Goal: Entertainment & Leisure: Browse casually

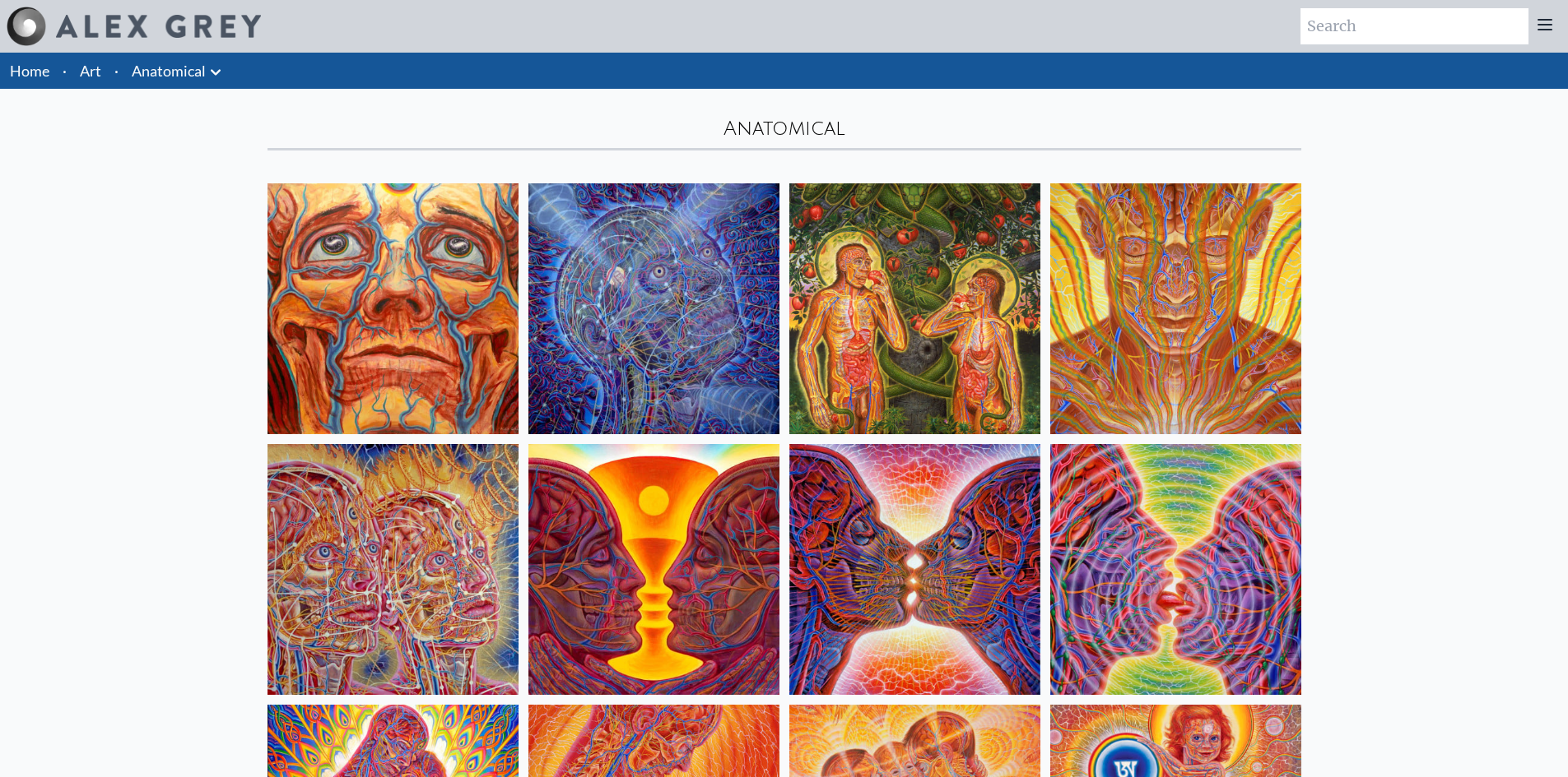
click at [673, 295] on img at bounding box center [654, 309] width 251 height 251
click at [83, 69] on link "Art" at bounding box center [90, 71] width 22 height 23
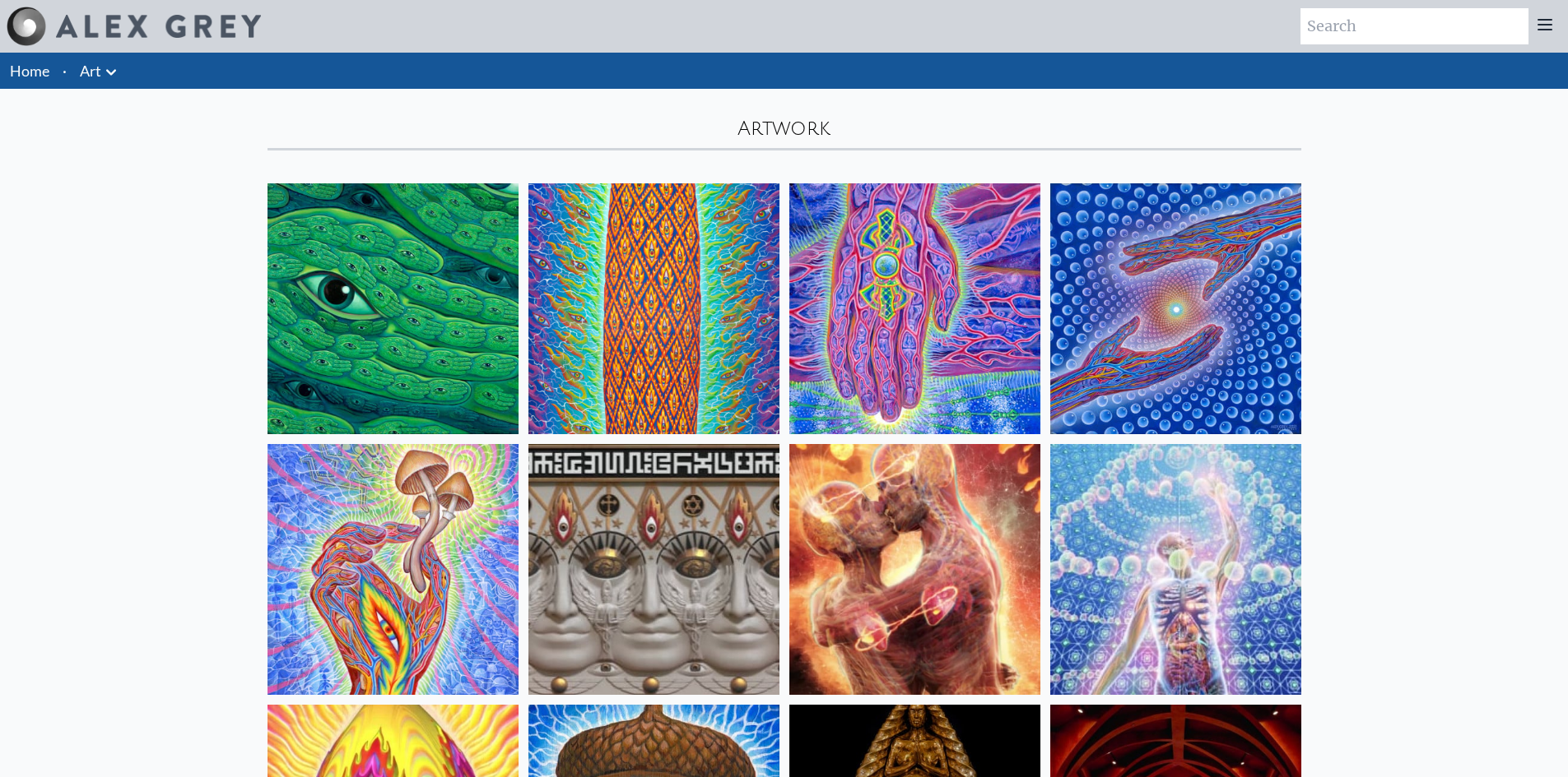
click at [395, 530] on img at bounding box center [393, 570] width 251 height 251
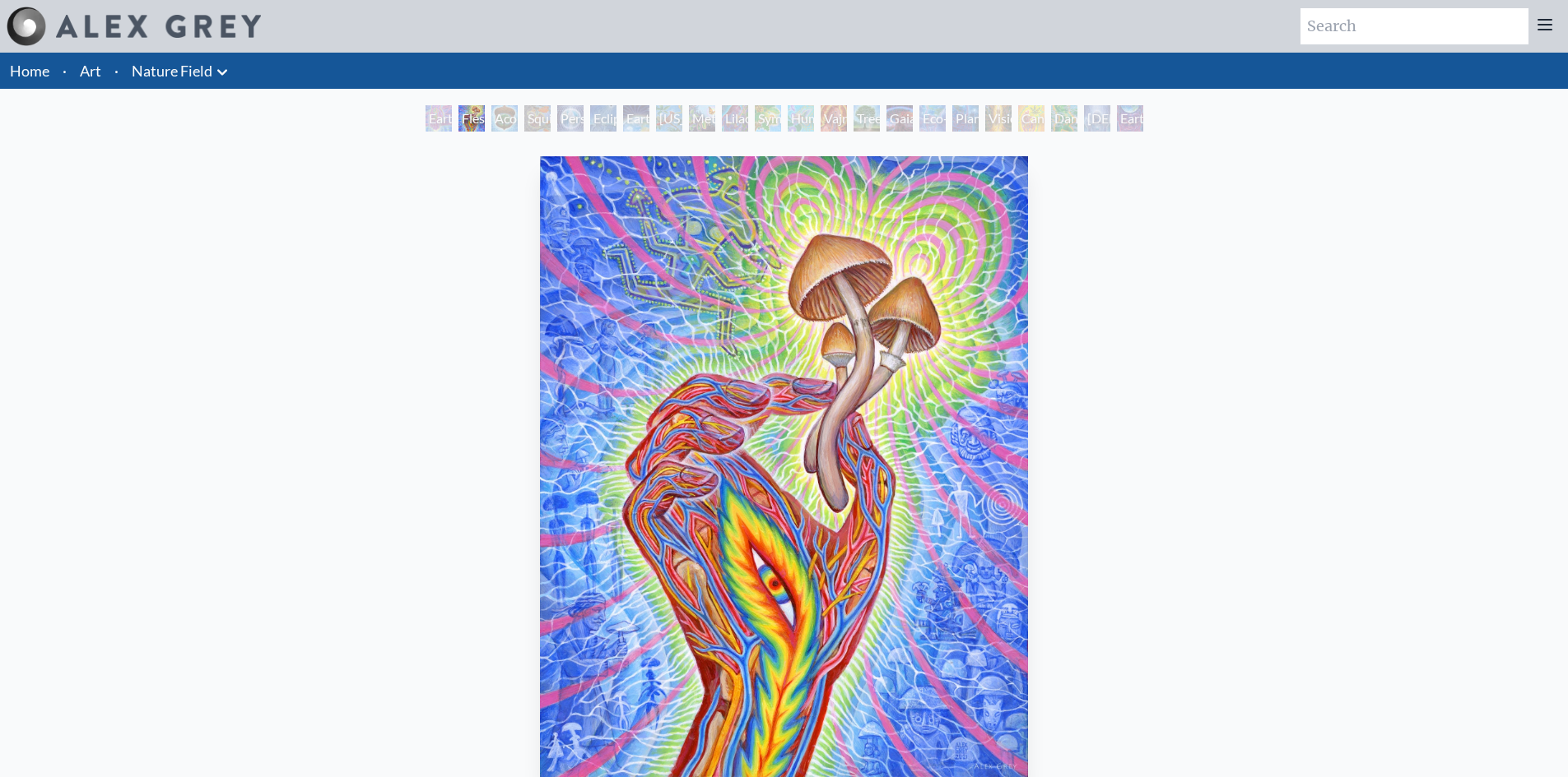
scroll to position [82, 0]
click at [88, 63] on link "Art" at bounding box center [90, 71] width 22 height 23
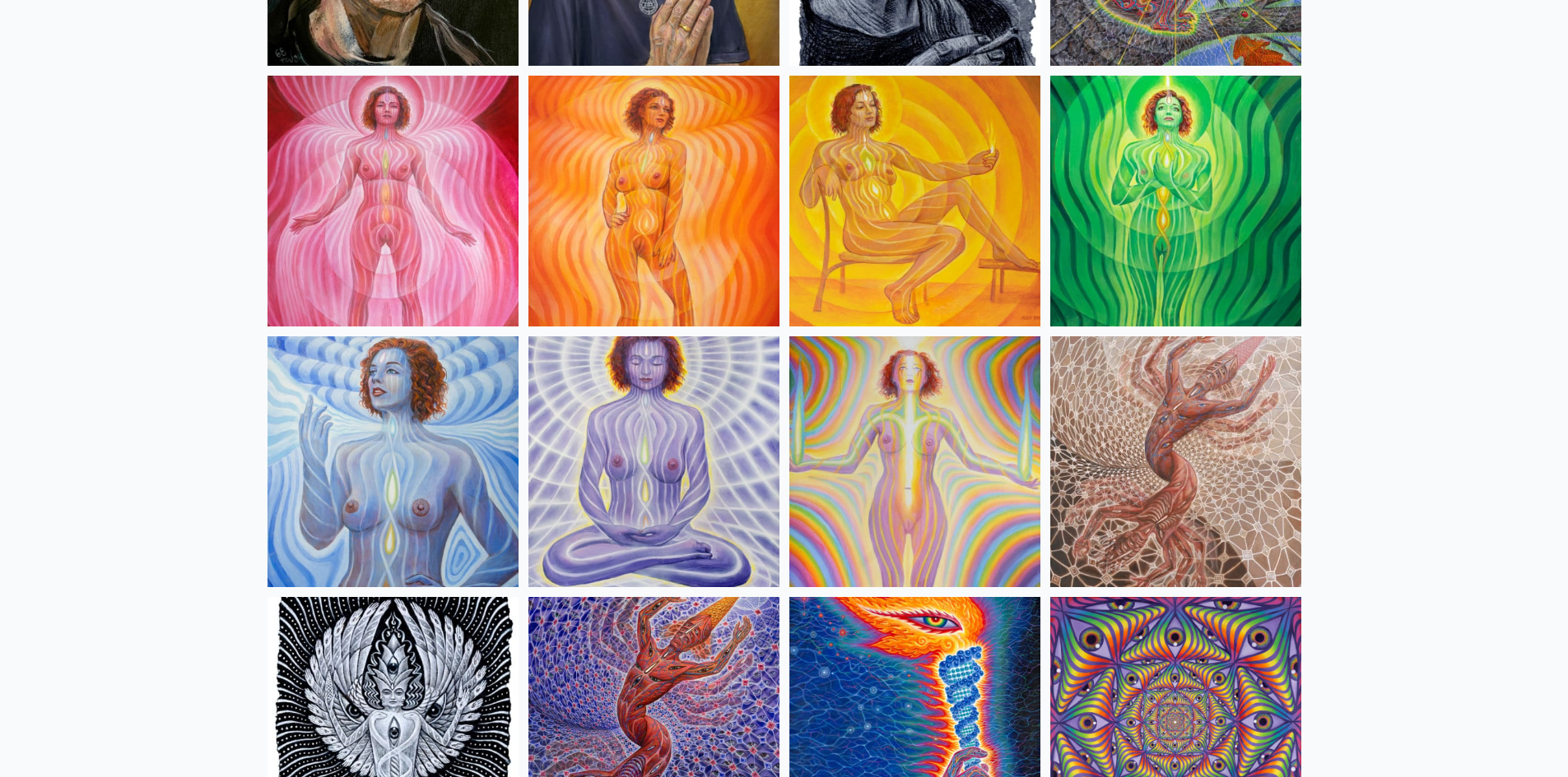
scroll to position [1152, 0]
click at [1194, 432] on img at bounding box center [1176, 461] width 251 height 251
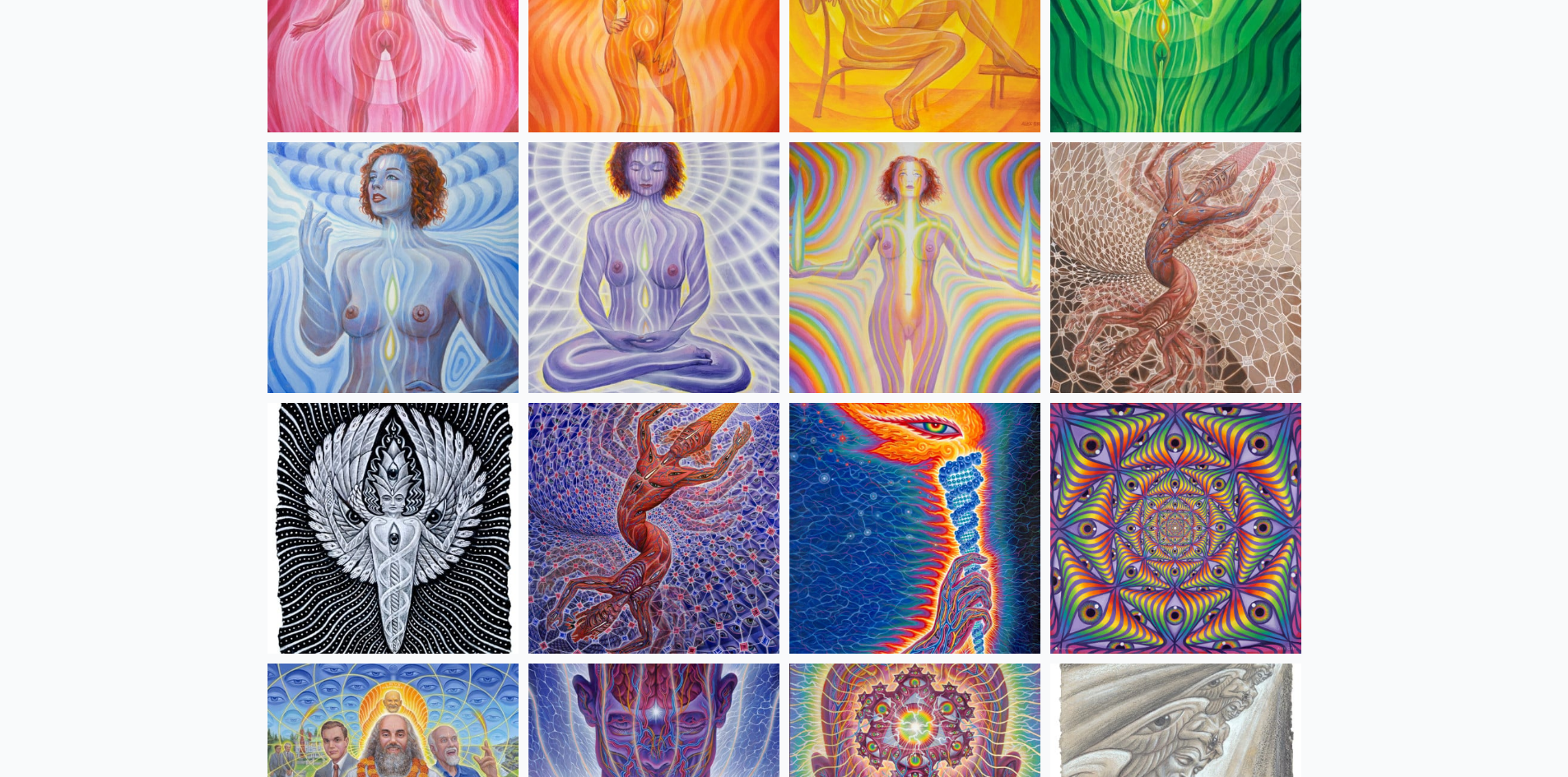
scroll to position [1399, 0]
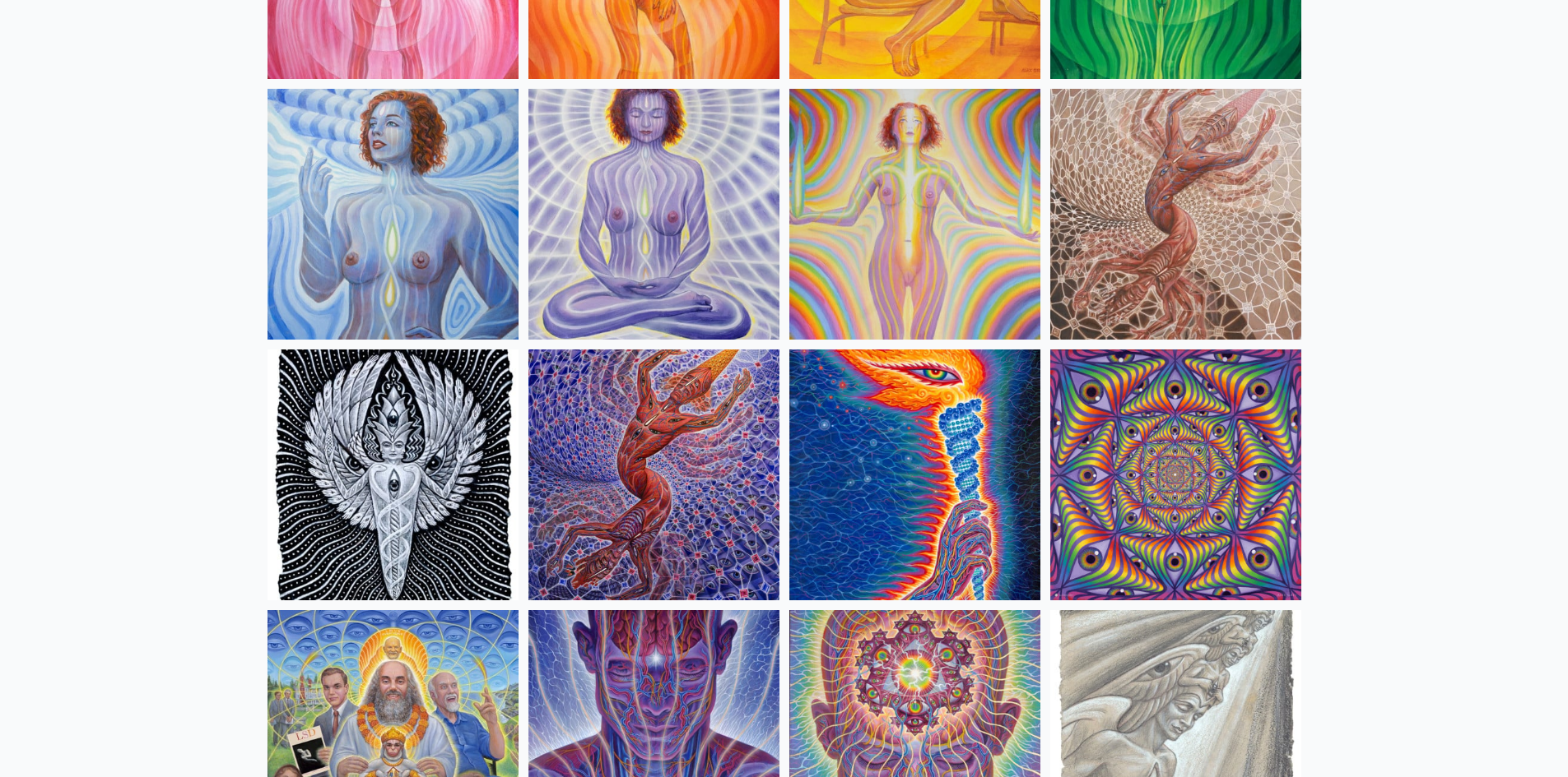
click at [678, 422] on img at bounding box center [654, 475] width 251 height 251
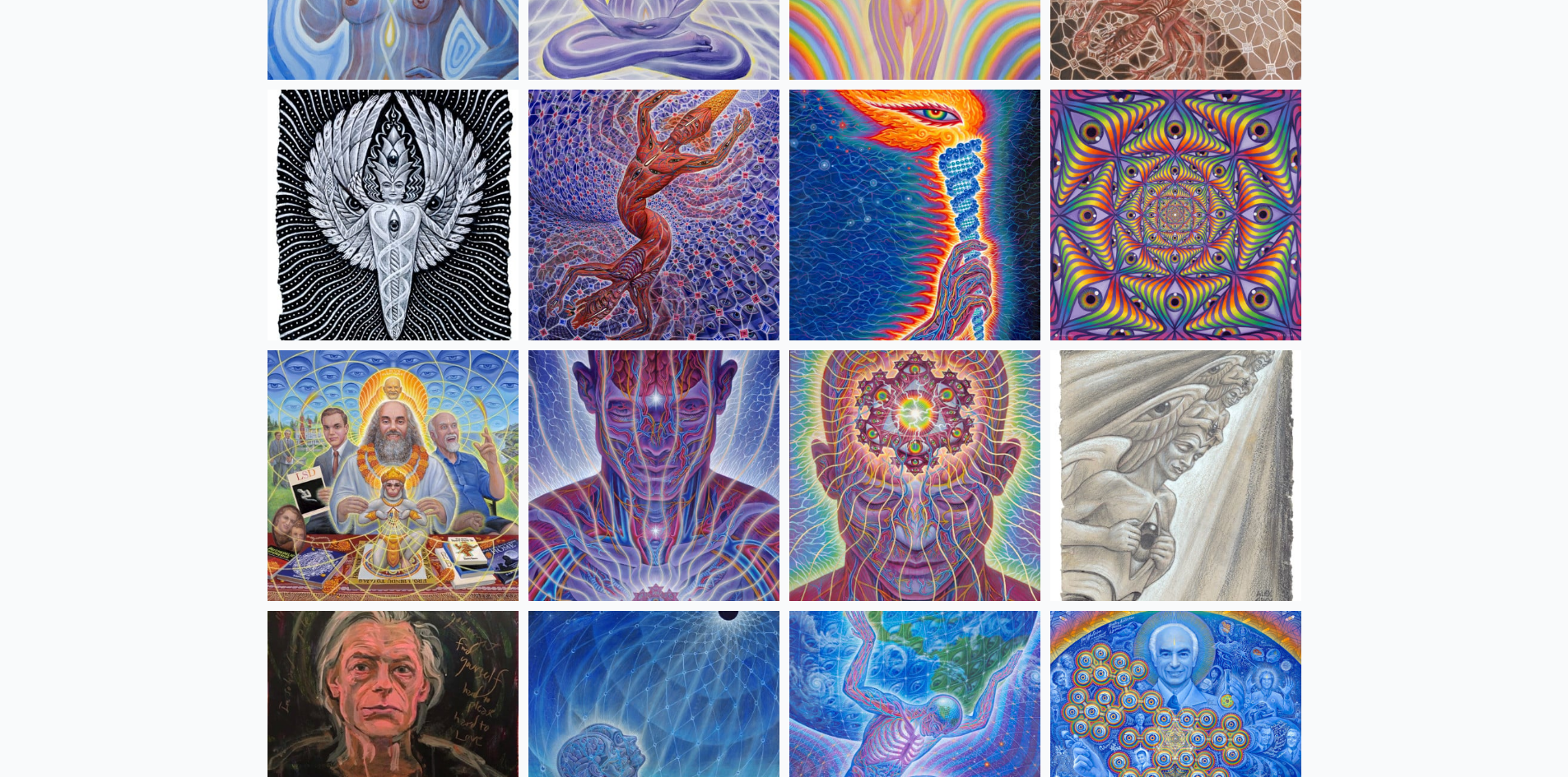
scroll to position [1727, 0]
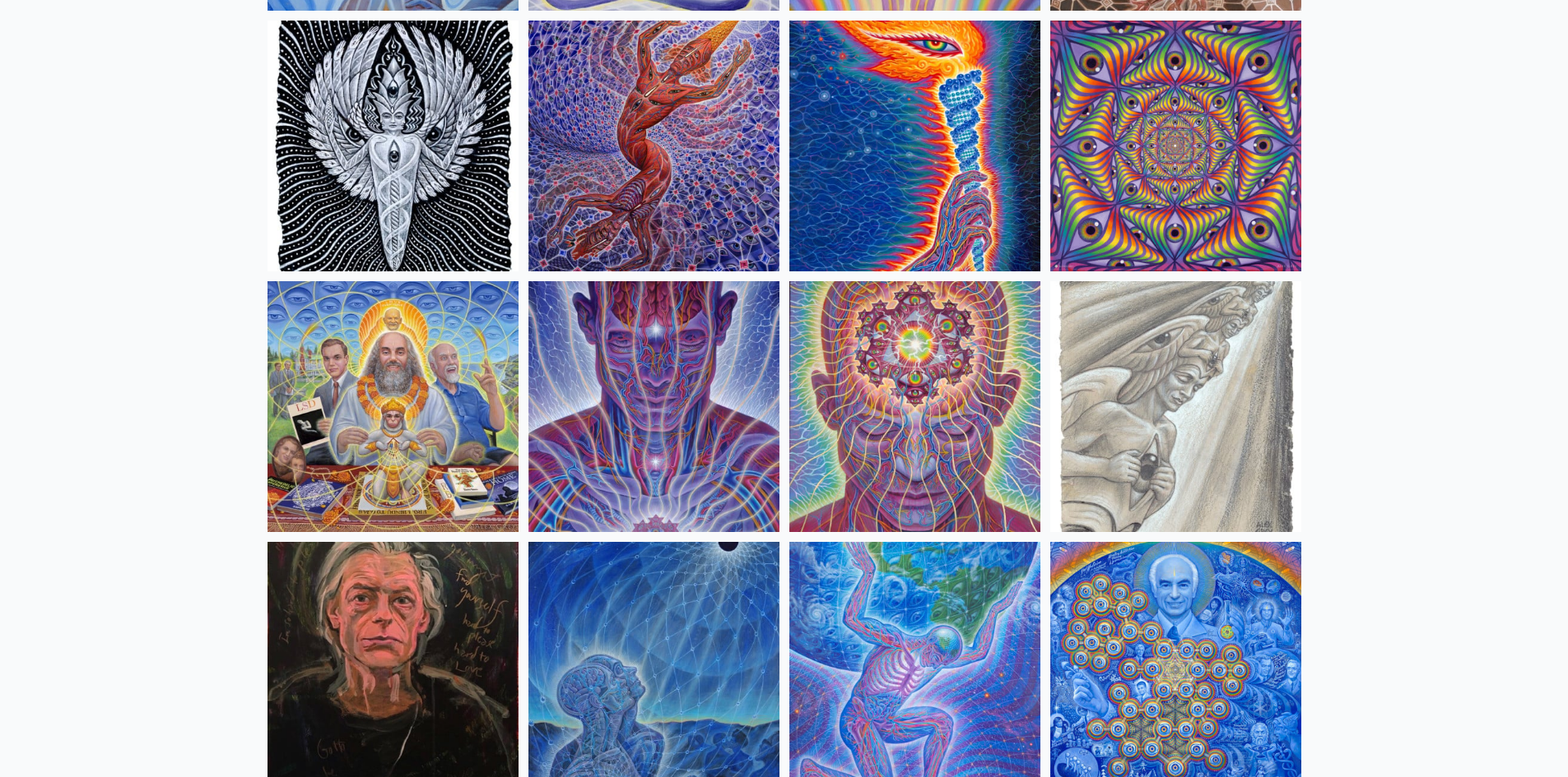
click at [1215, 394] on img at bounding box center [1176, 407] width 251 height 251
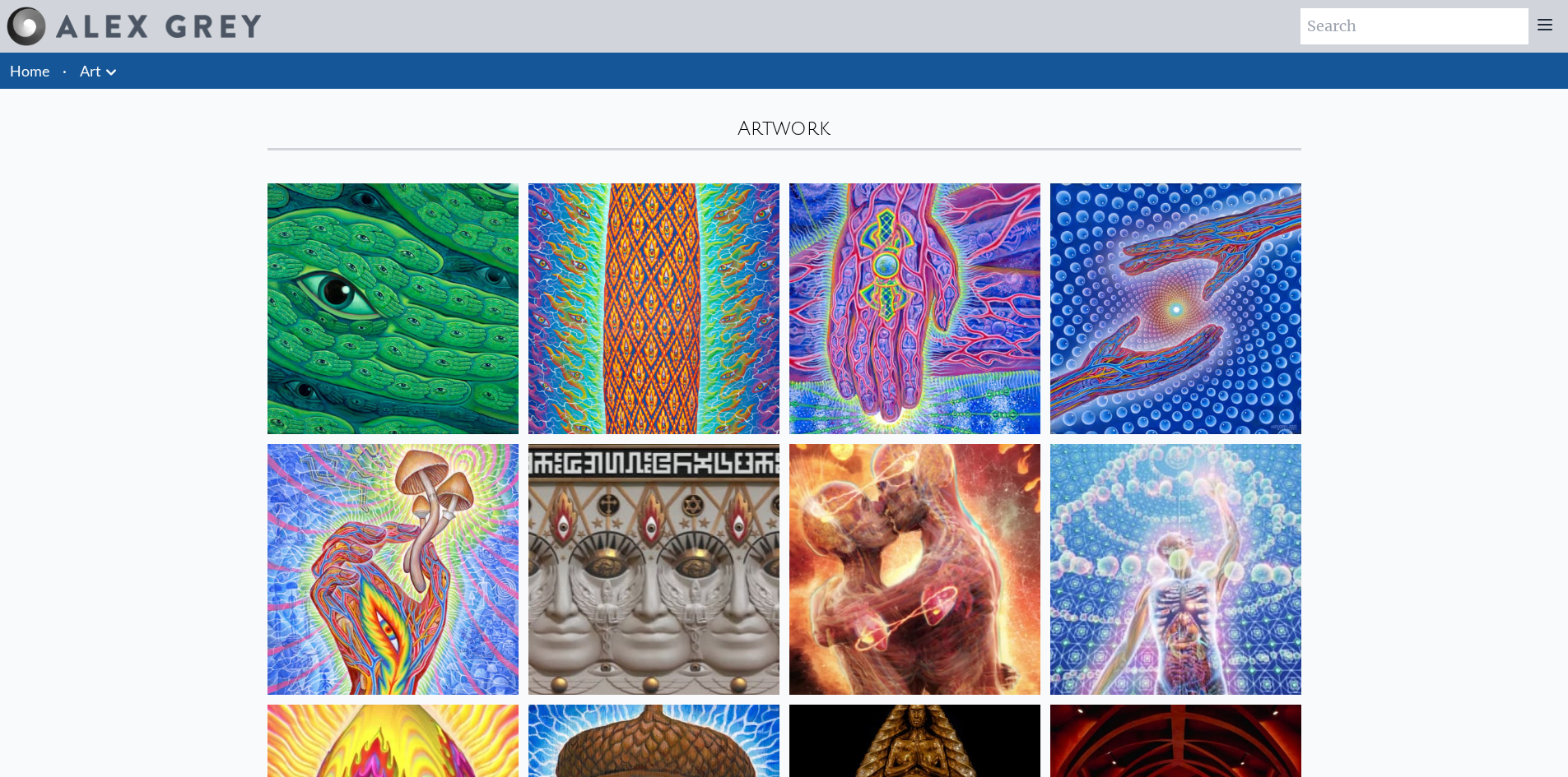
scroll to position [1727, 0]
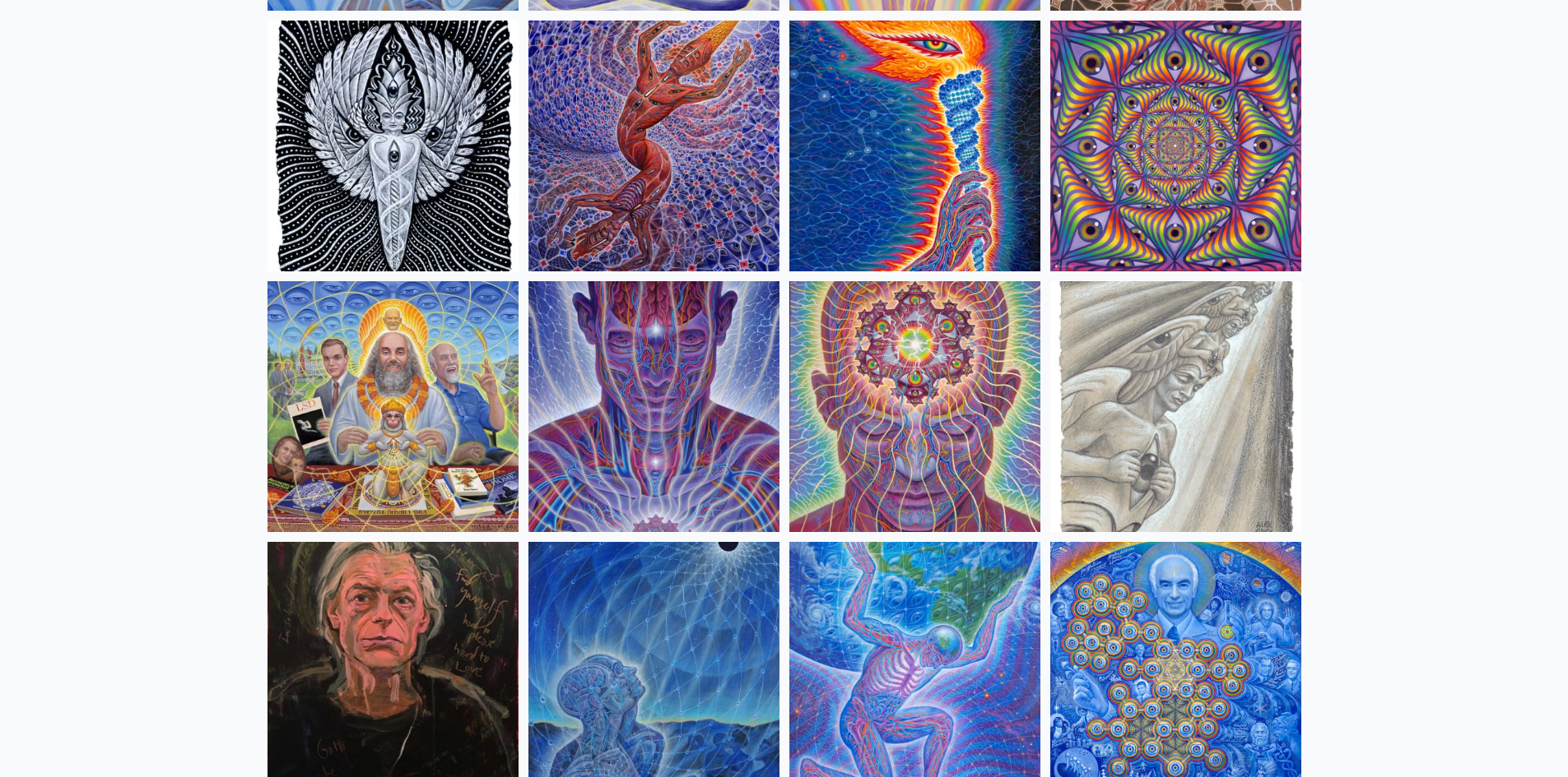
click at [947, 410] on img at bounding box center [915, 407] width 251 height 251
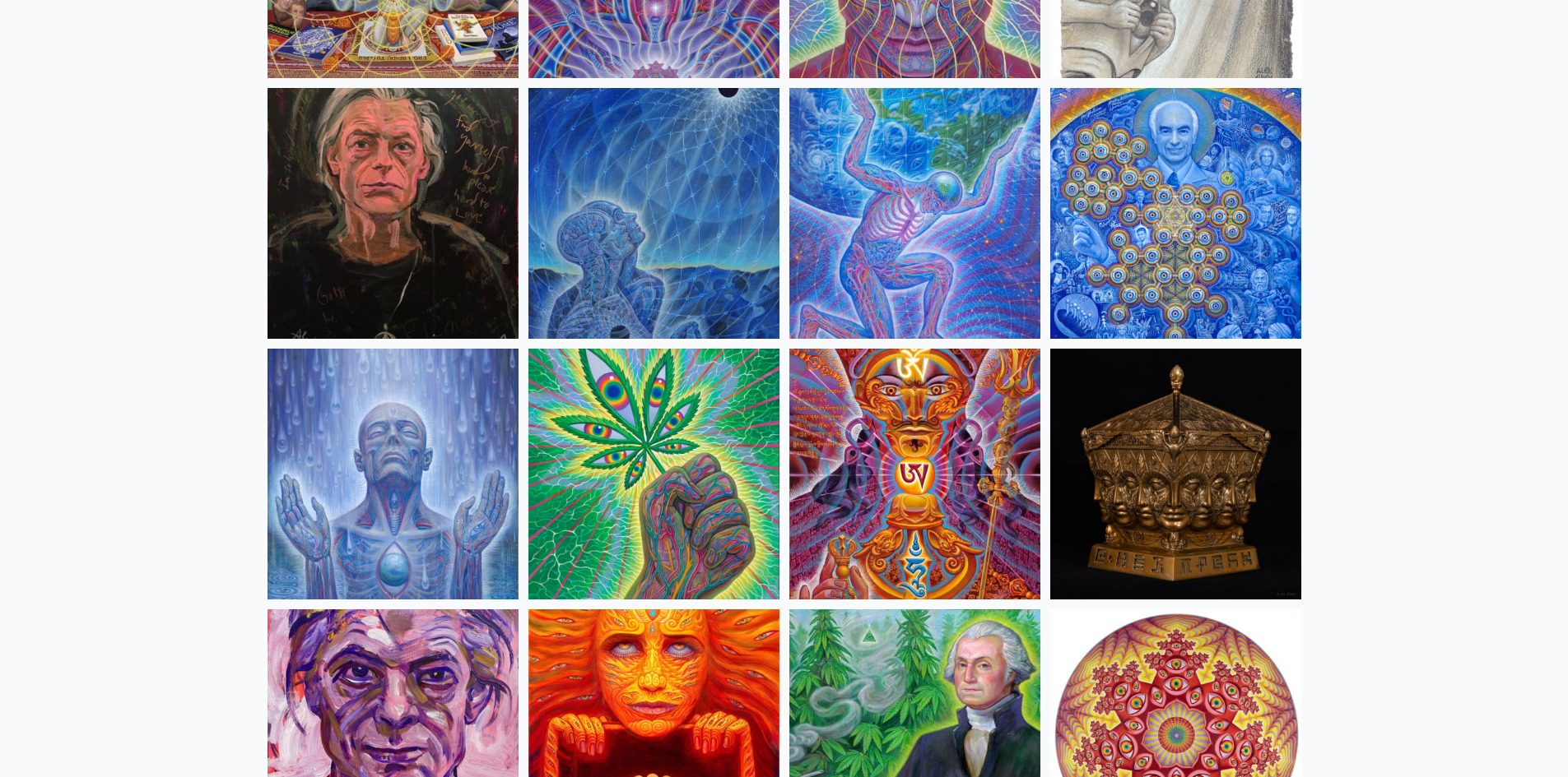
scroll to position [2221, 0]
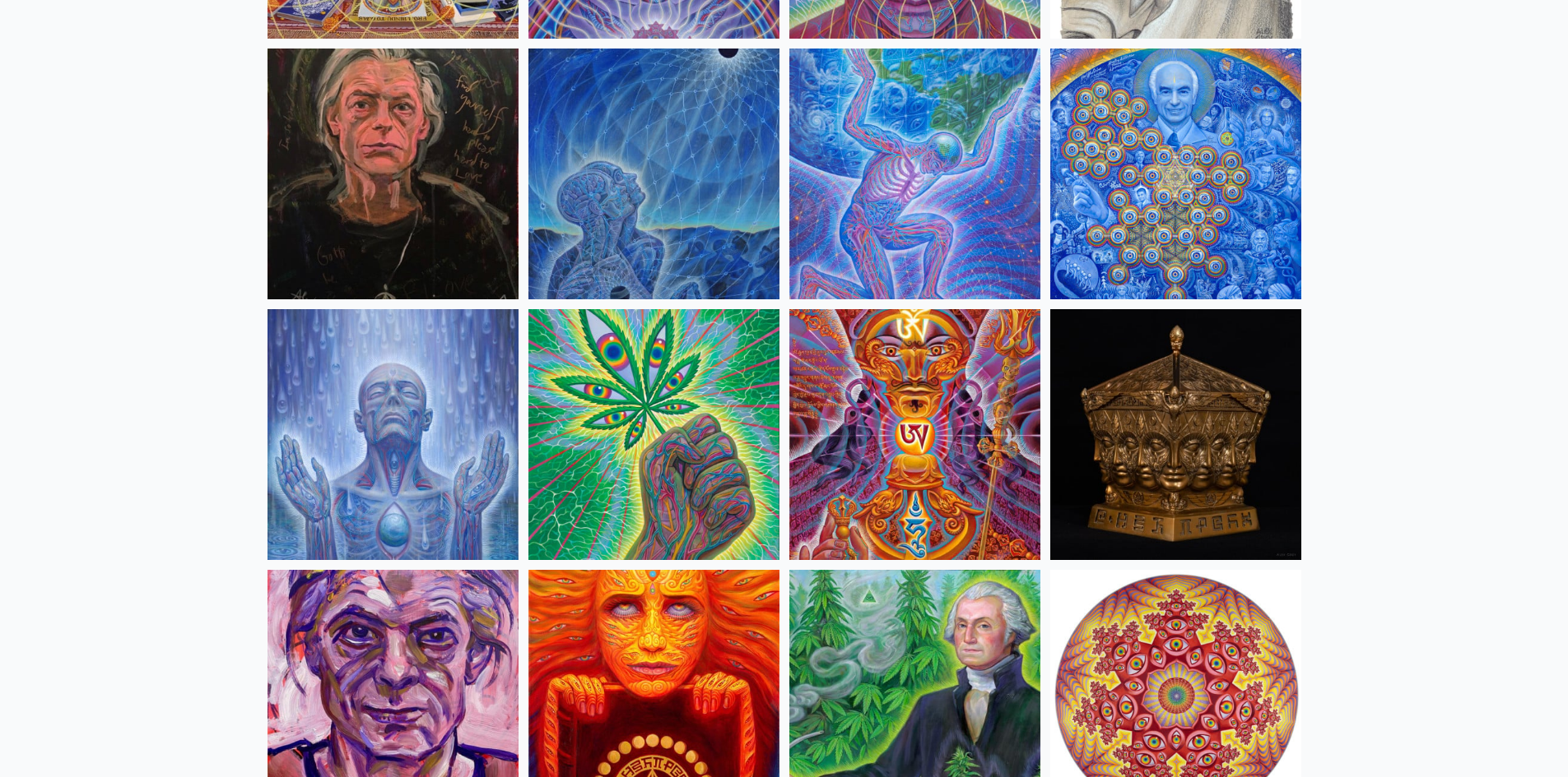
click at [683, 431] on img at bounding box center [654, 434] width 251 height 251
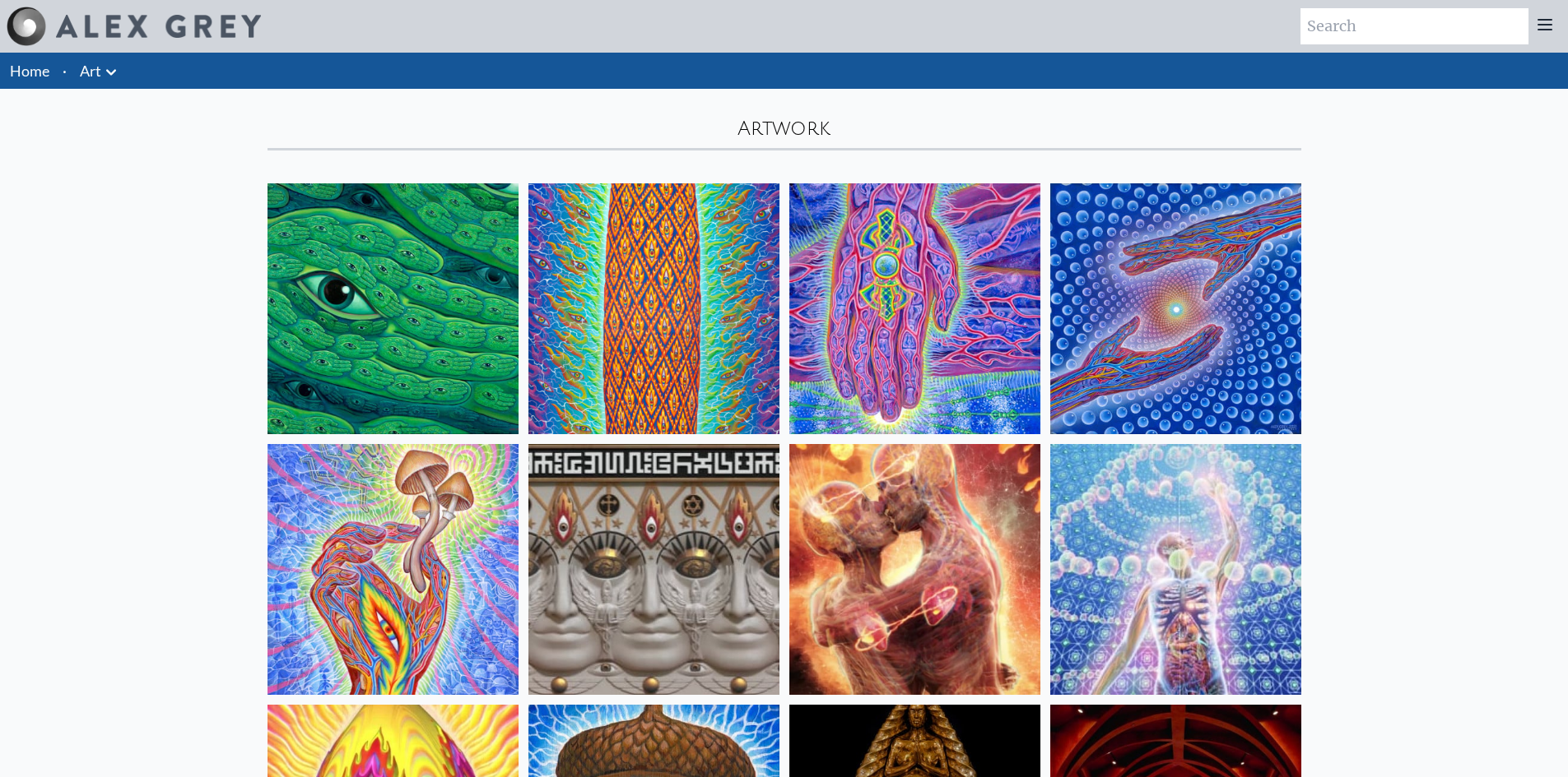
scroll to position [2221, 0]
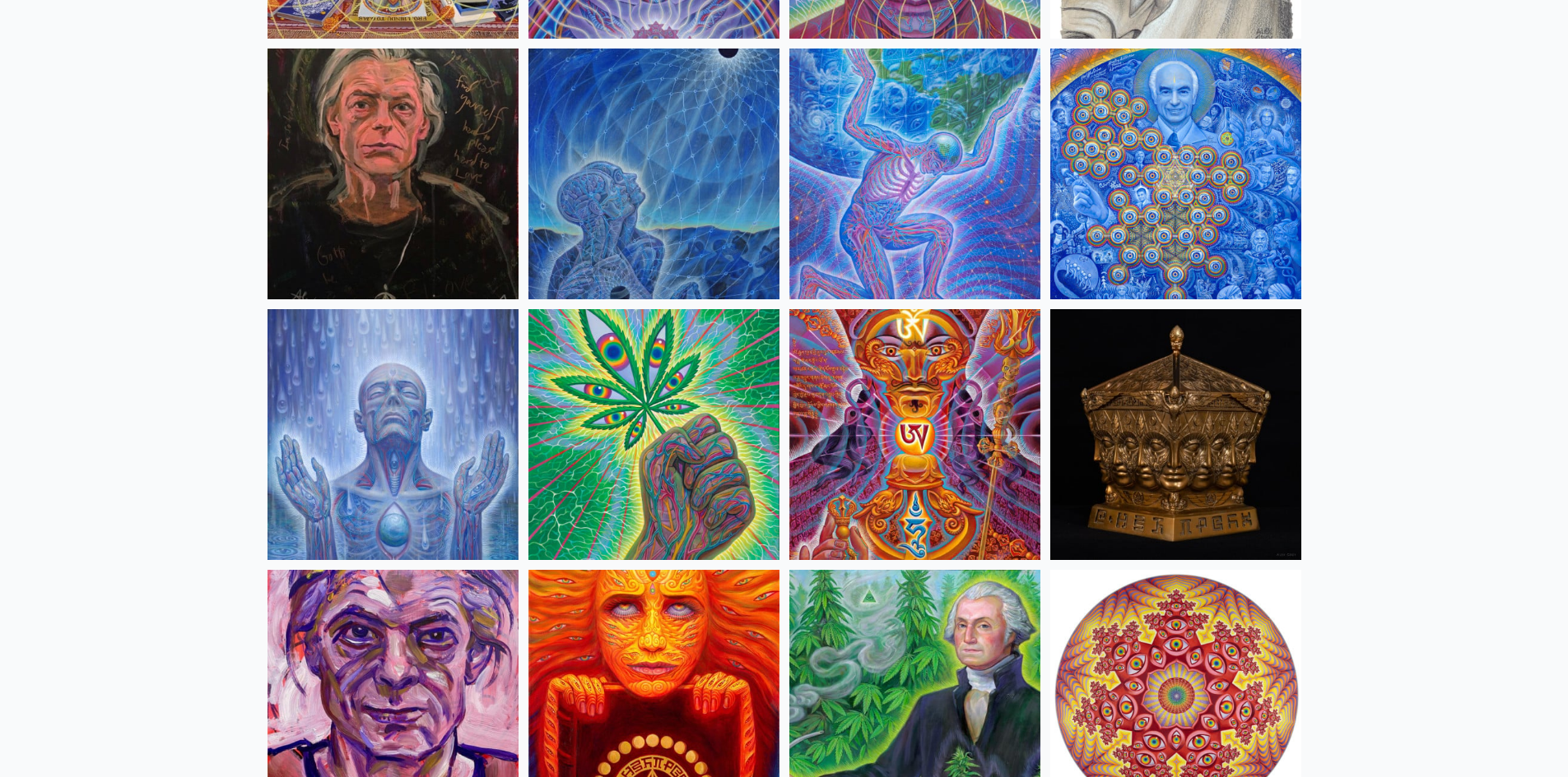
click at [628, 419] on img at bounding box center [654, 434] width 251 height 251
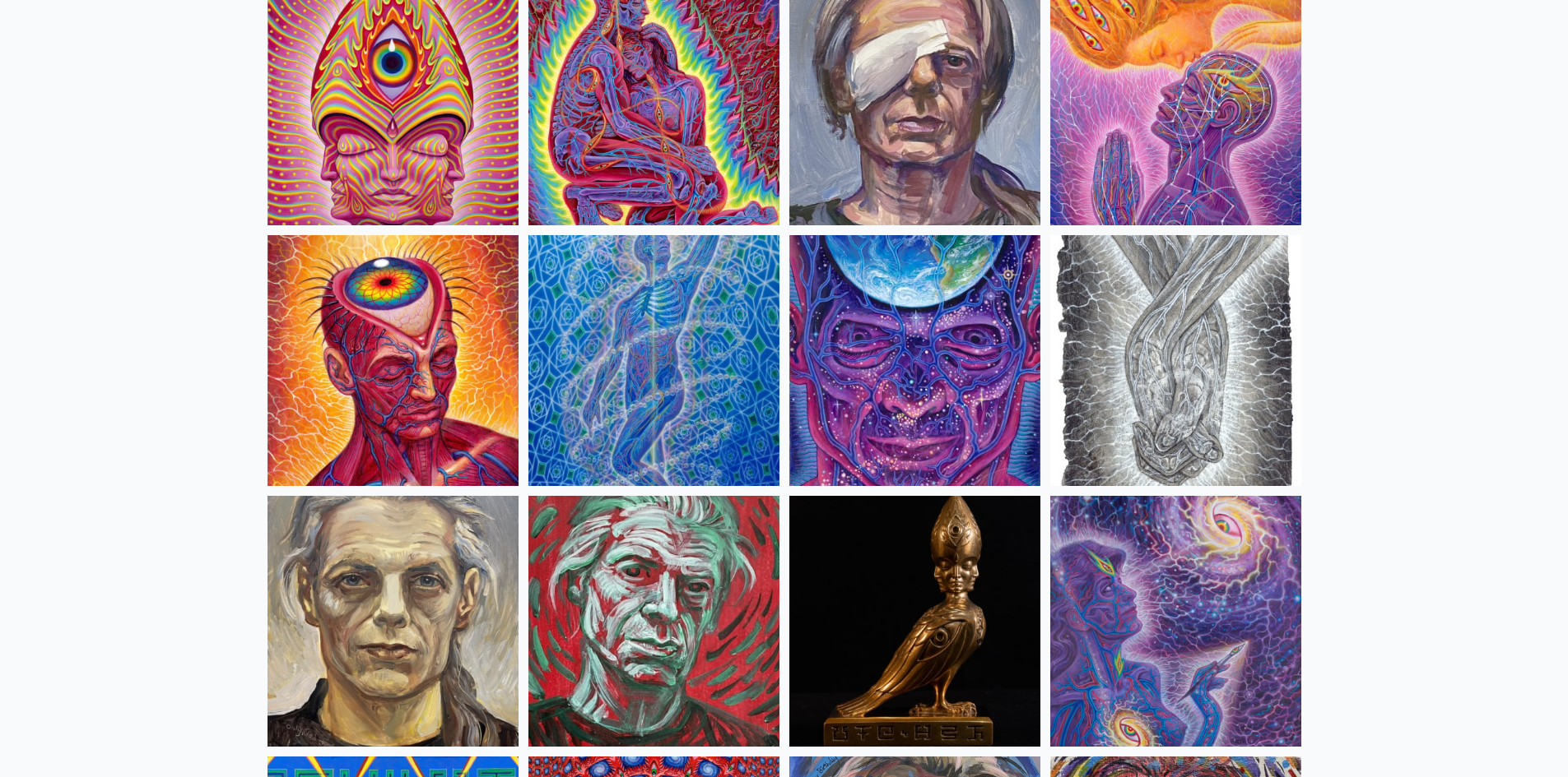
scroll to position [3702, 0]
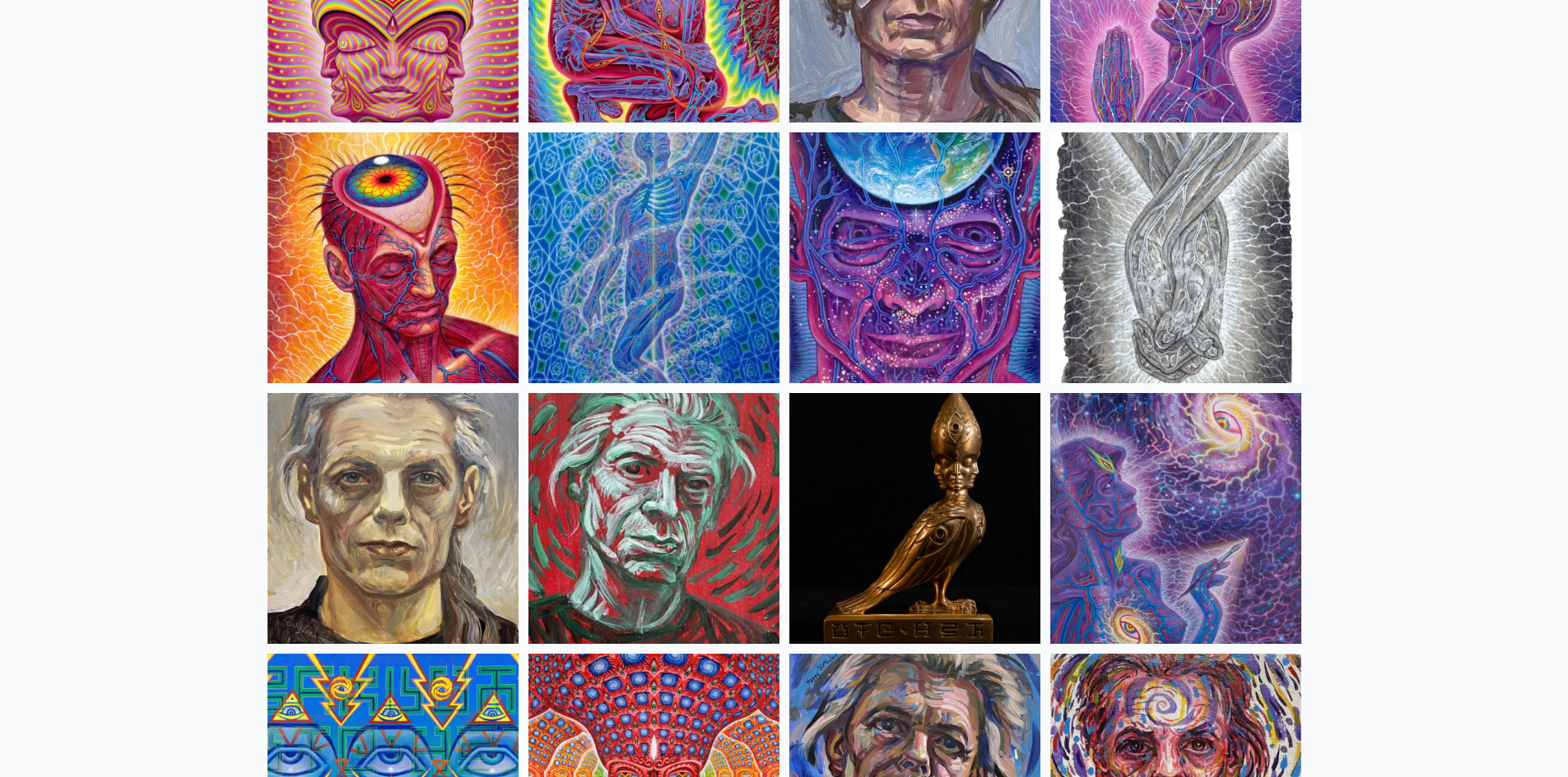
click at [395, 237] on img at bounding box center [393, 258] width 251 height 251
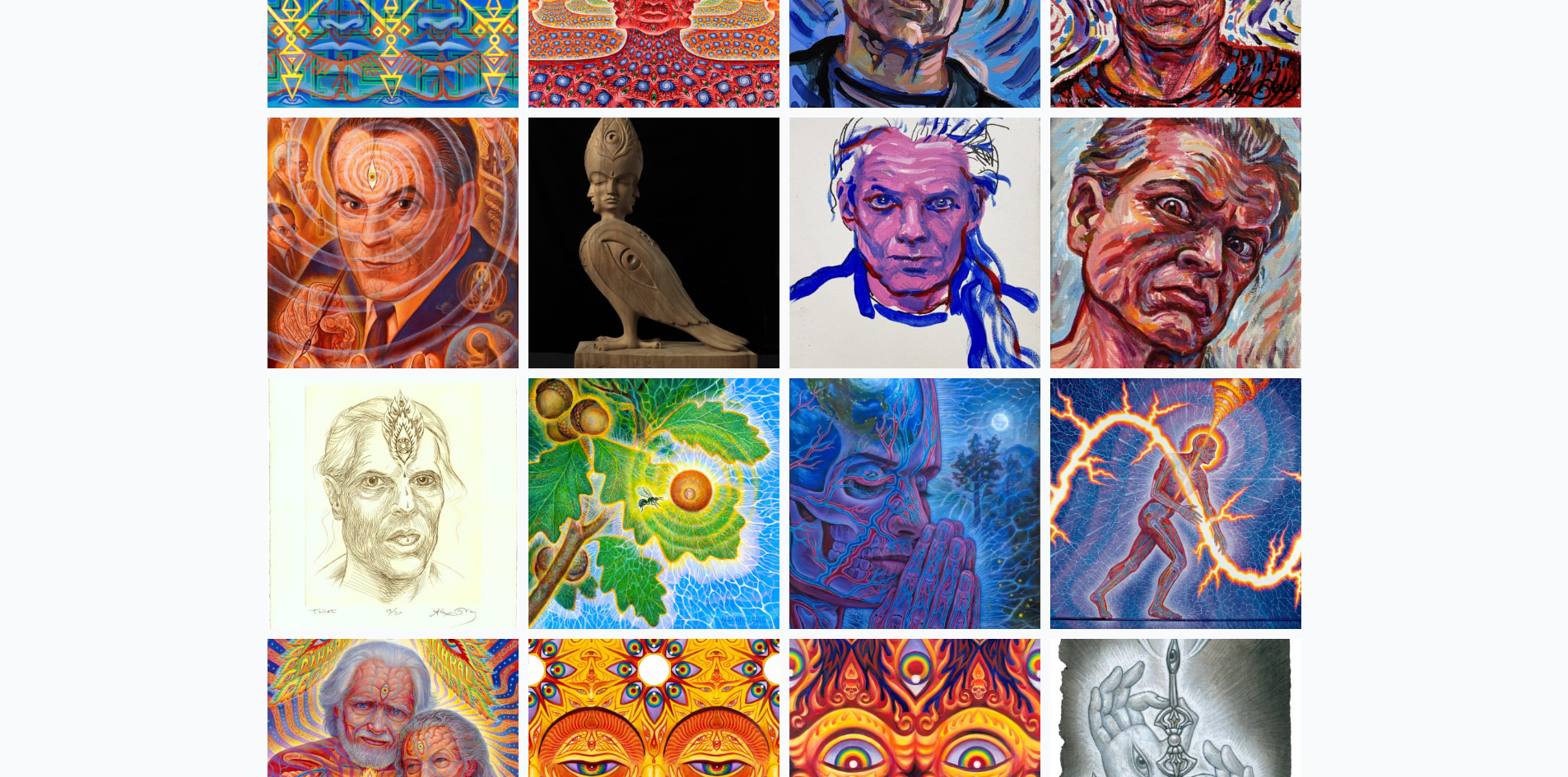
scroll to position [4196, 0]
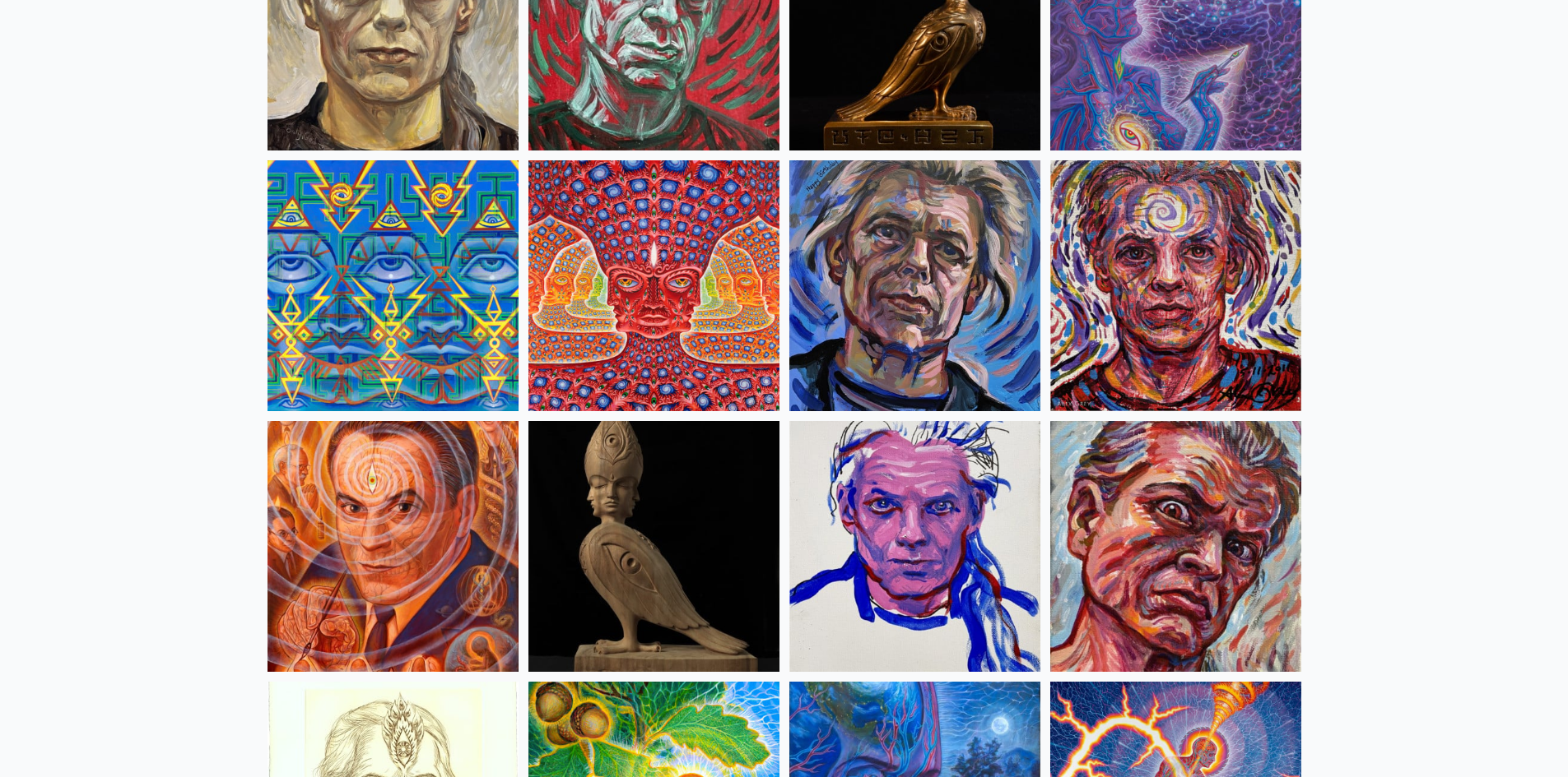
click at [625, 561] on img at bounding box center [654, 546] width 251 height 251
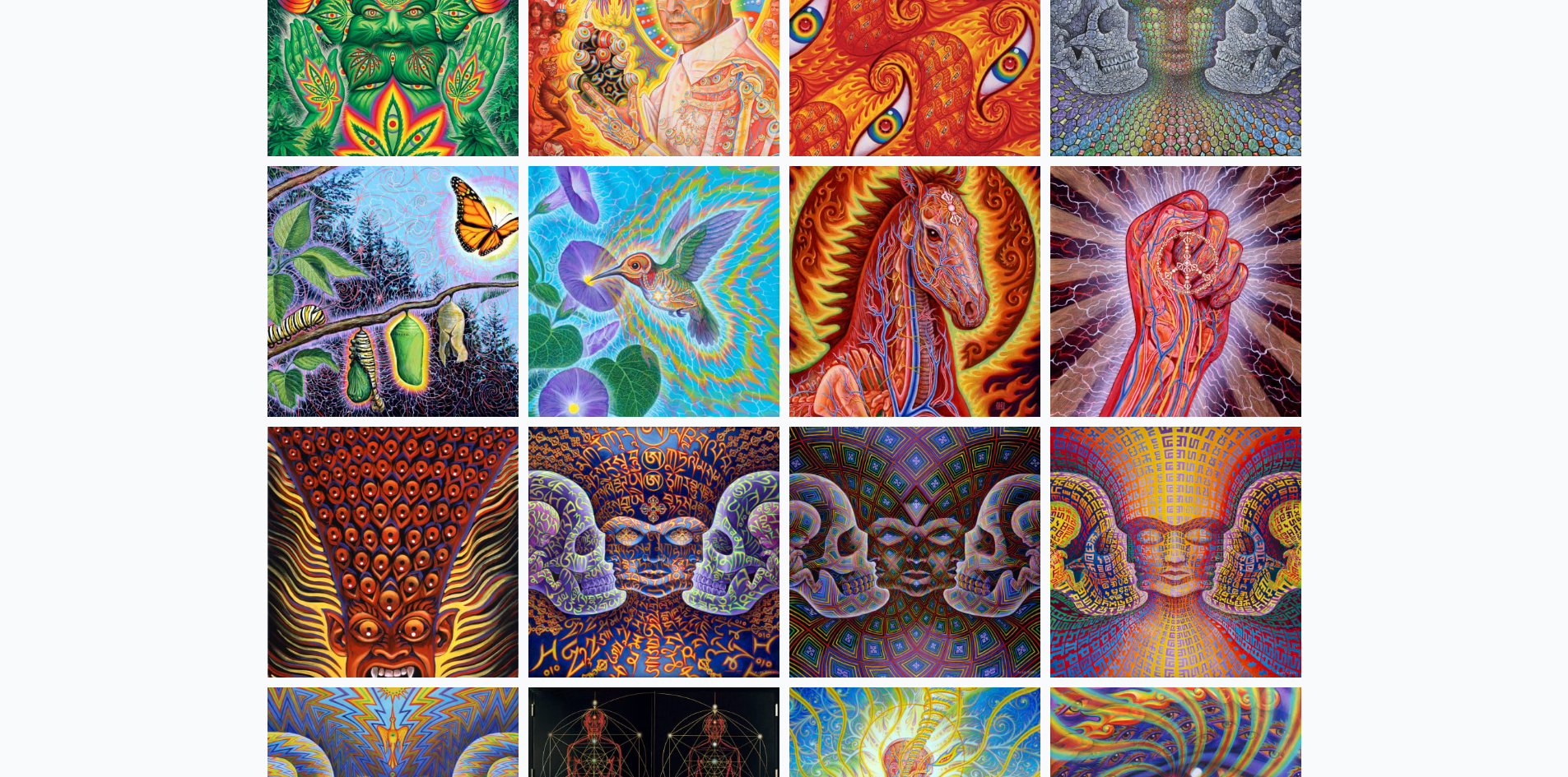
scroll to position [8144, 0]
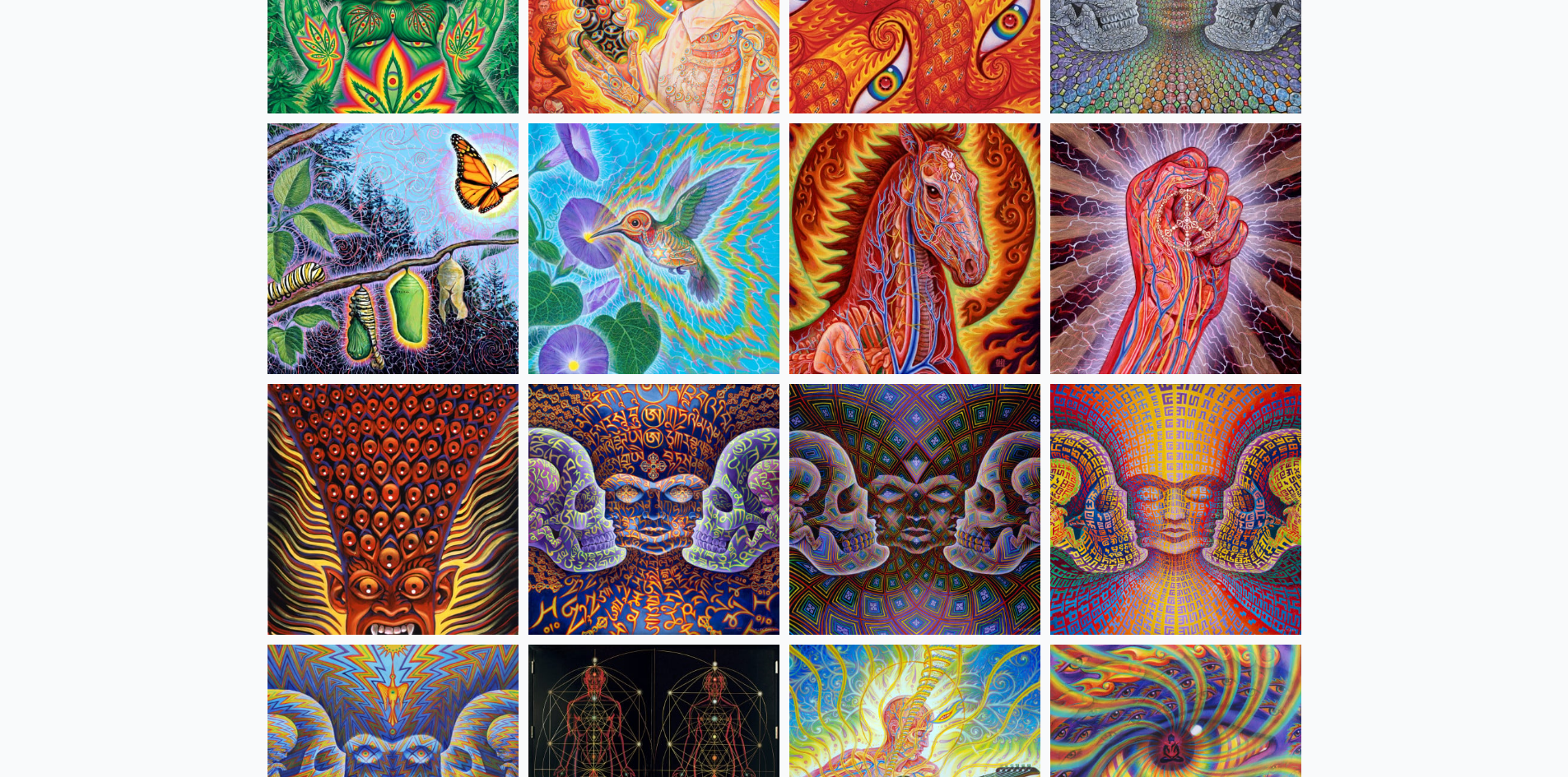
click at [678, 495] on img at bounding box center [654, 510] width 251 height 251
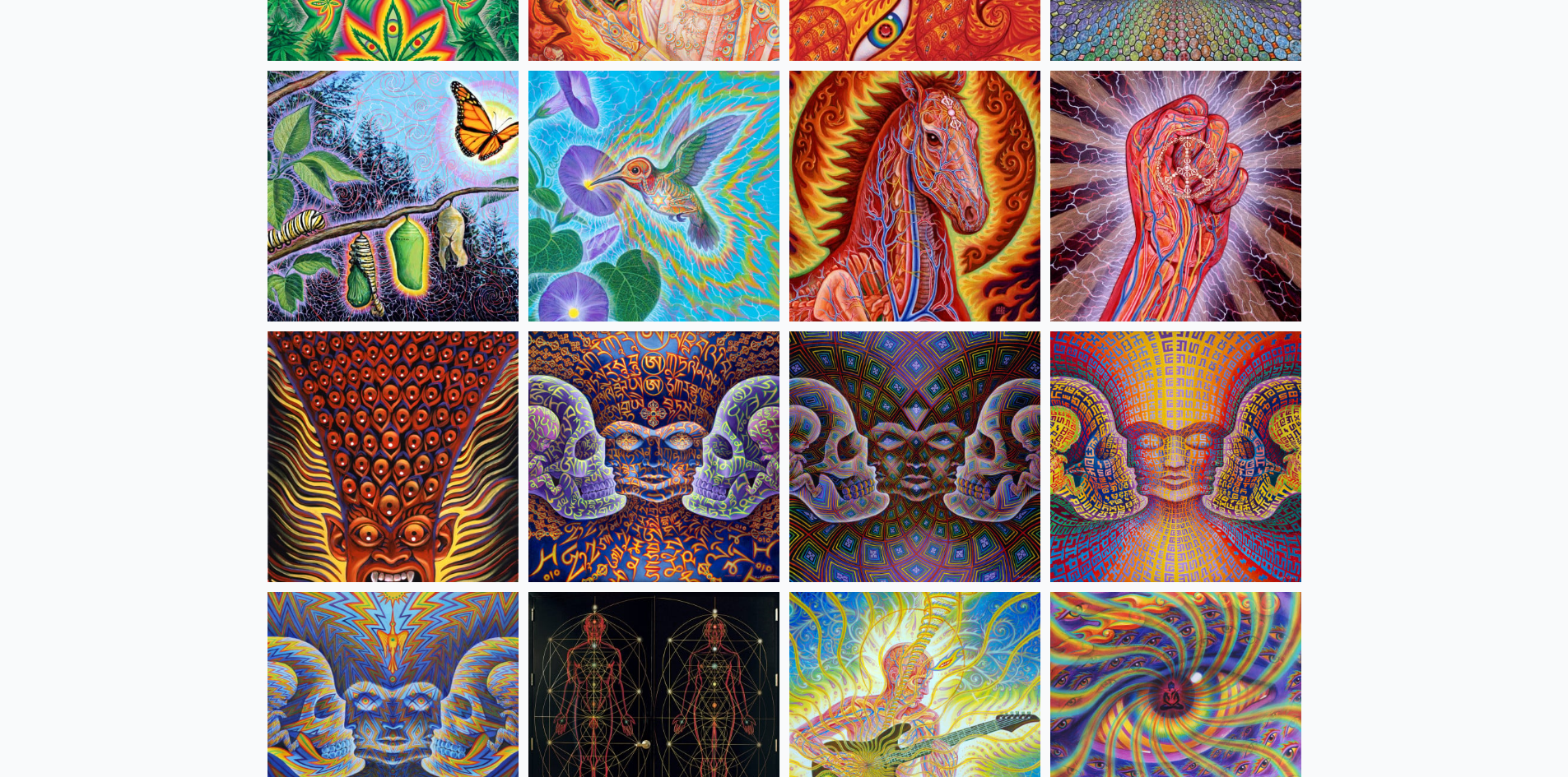
scroll to position [8226, 0]
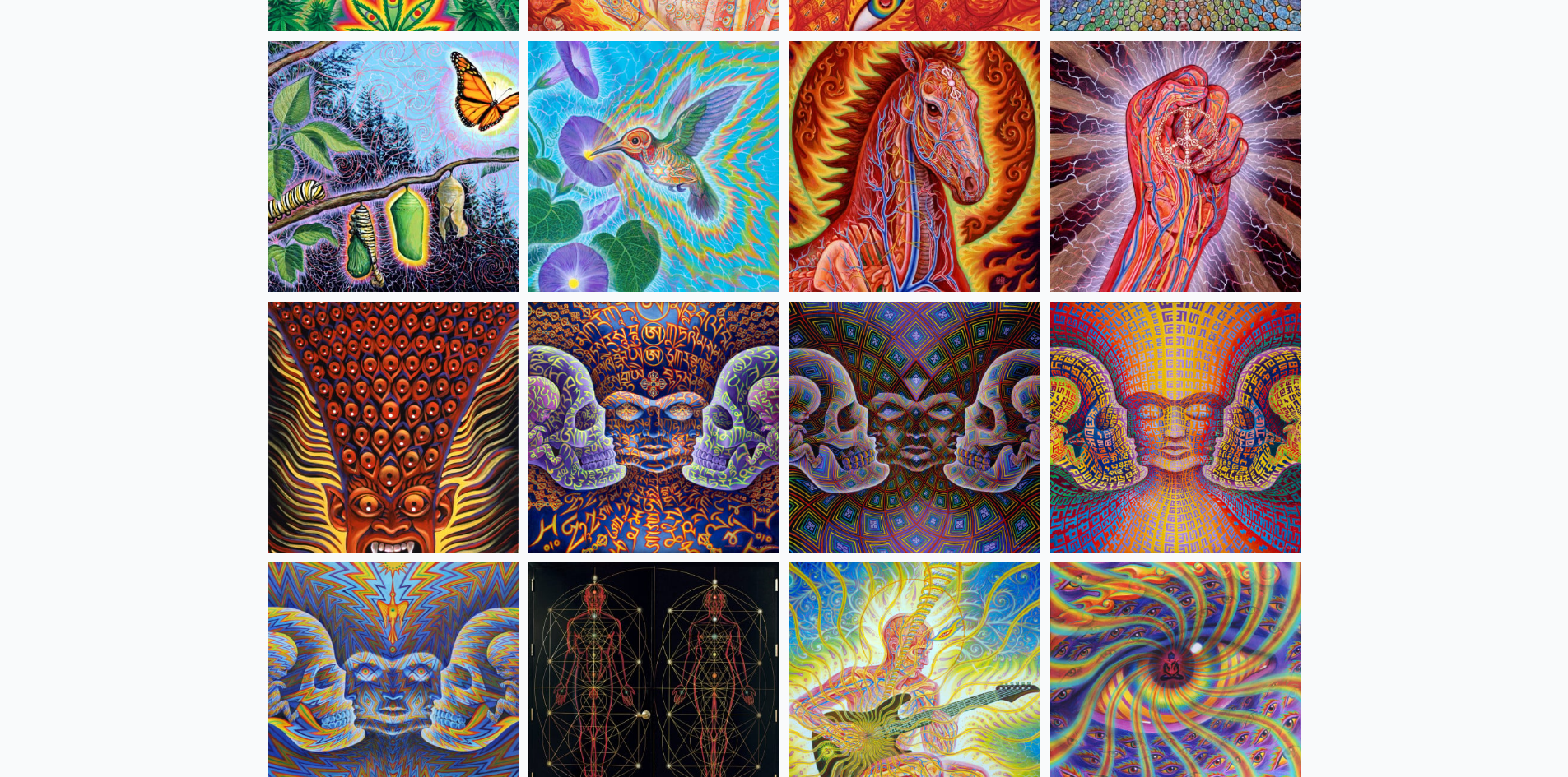
click at [419, 464] on img at bounding box center [393, 428] width 251 height 251
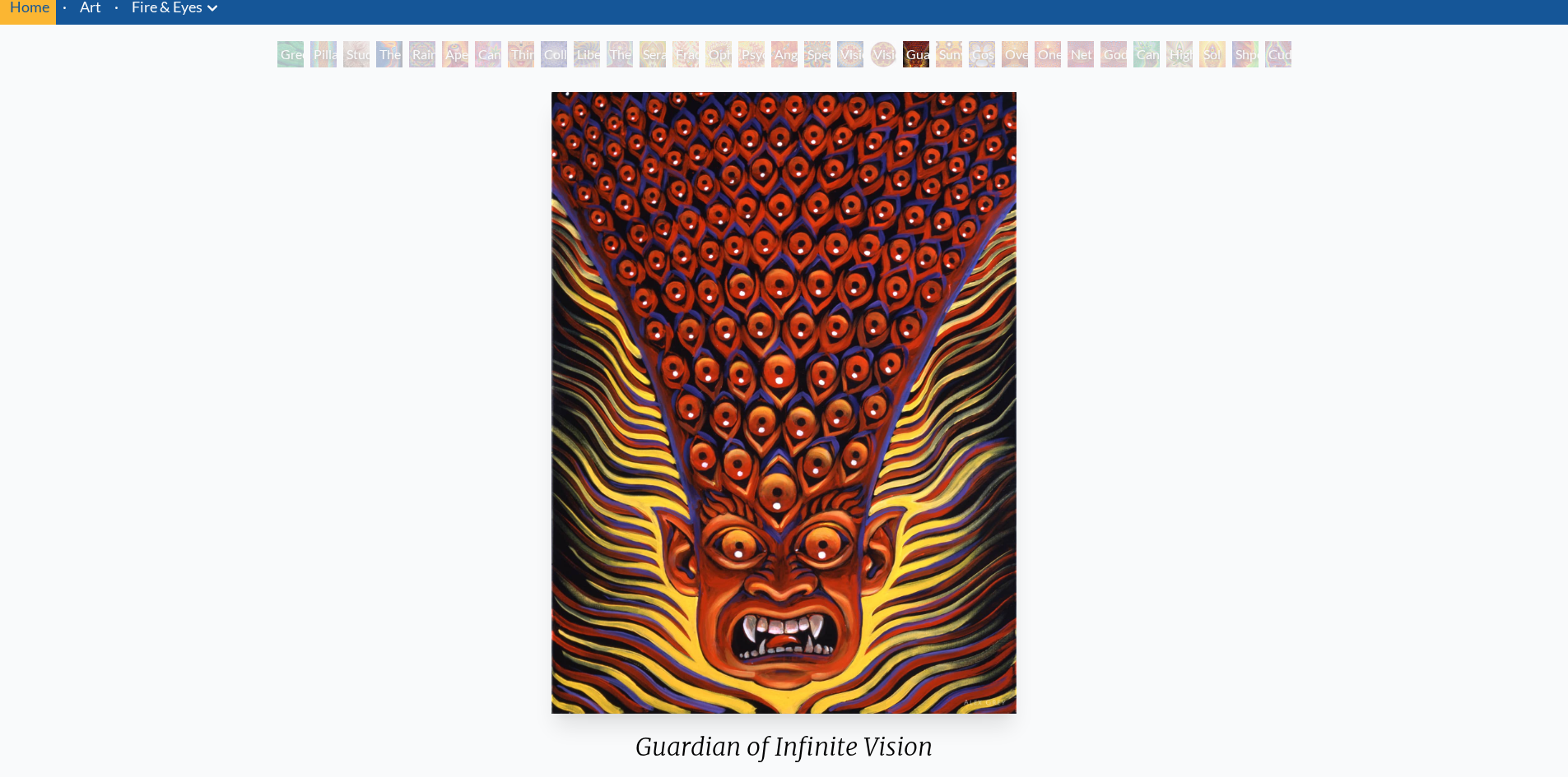
scroll to position [165, 0]
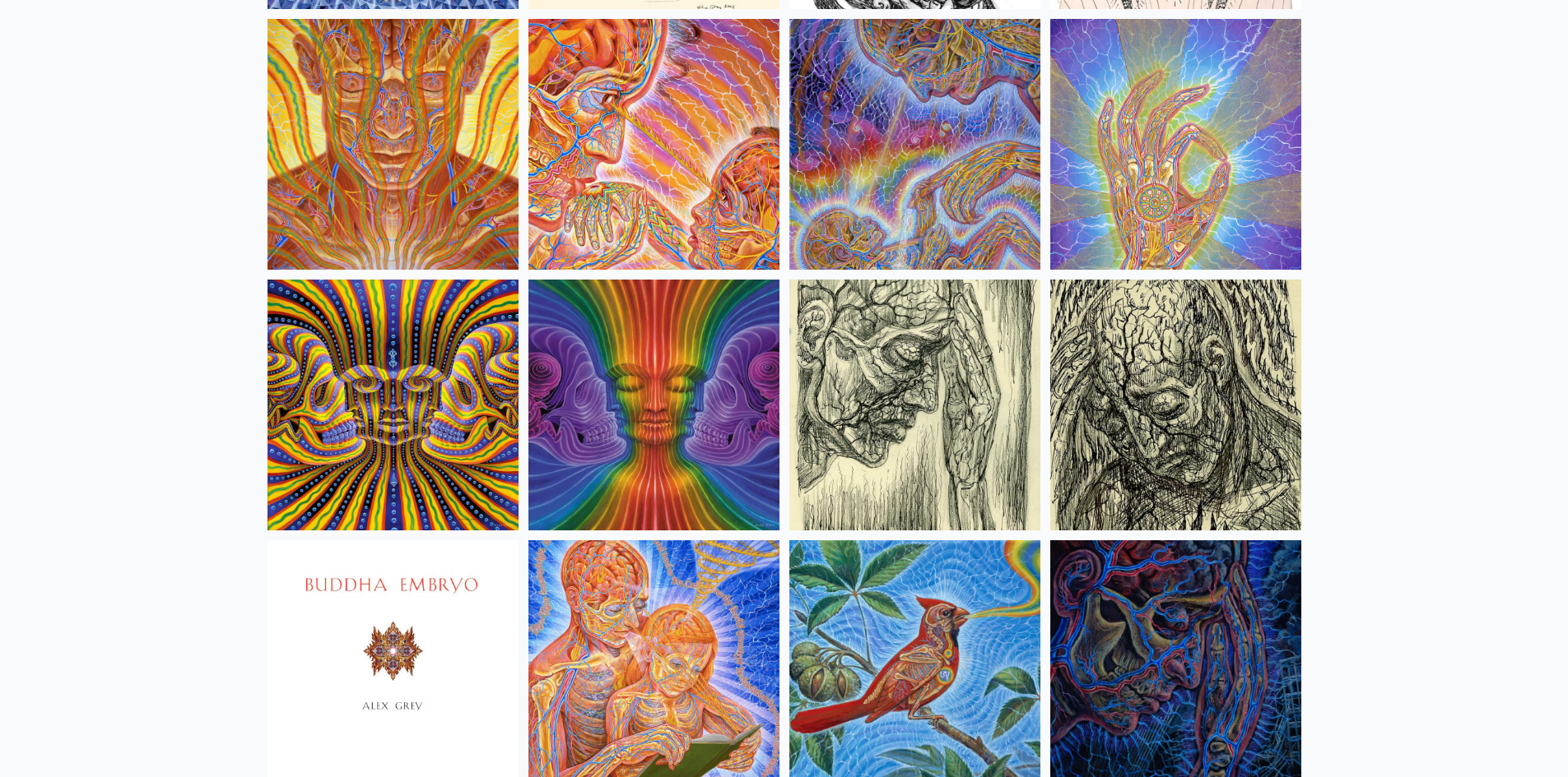
scroll to position [9624, 0]
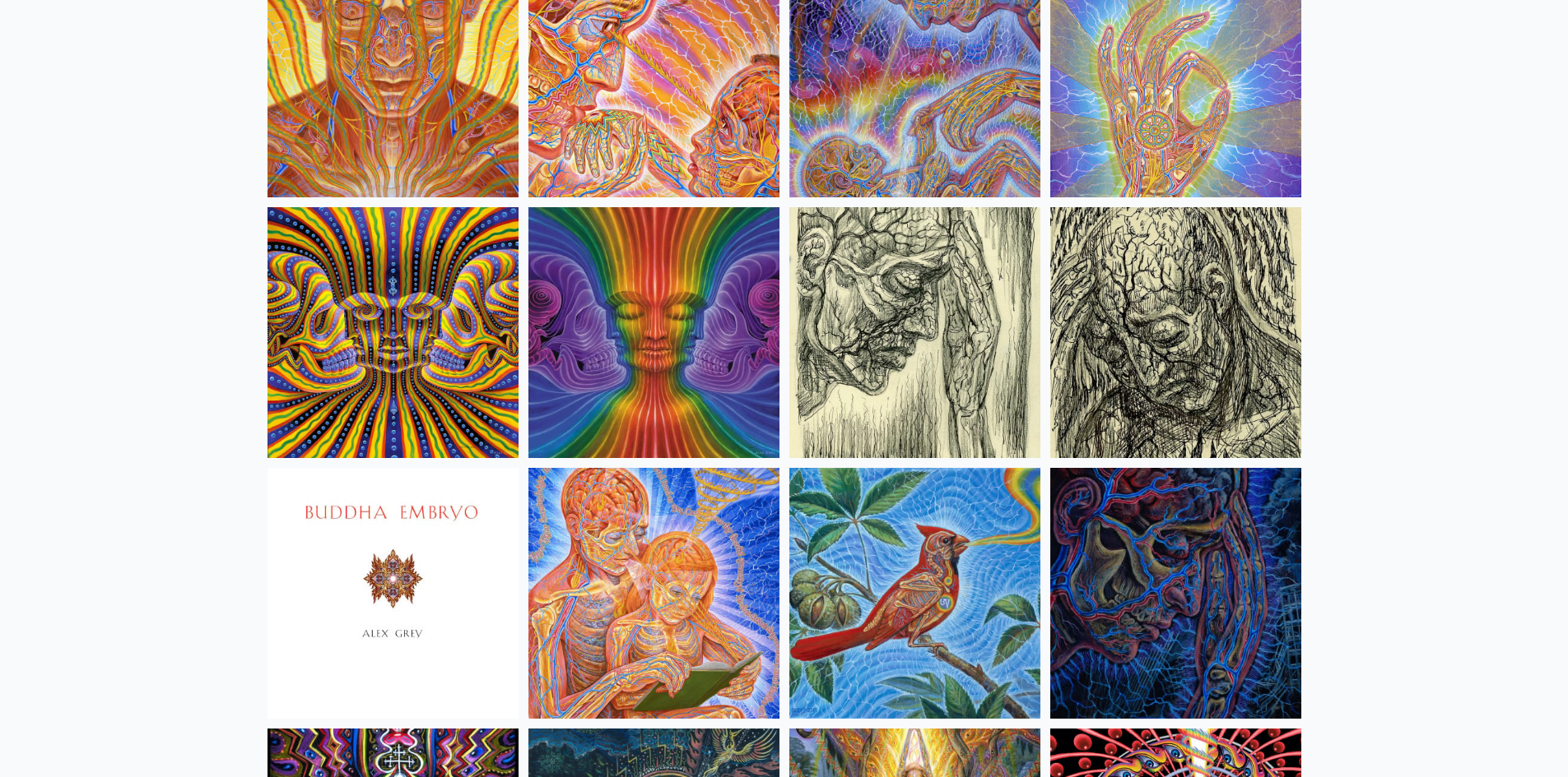
click at [405, 302] on img at bounding box center [393, 332] width 251 height 251
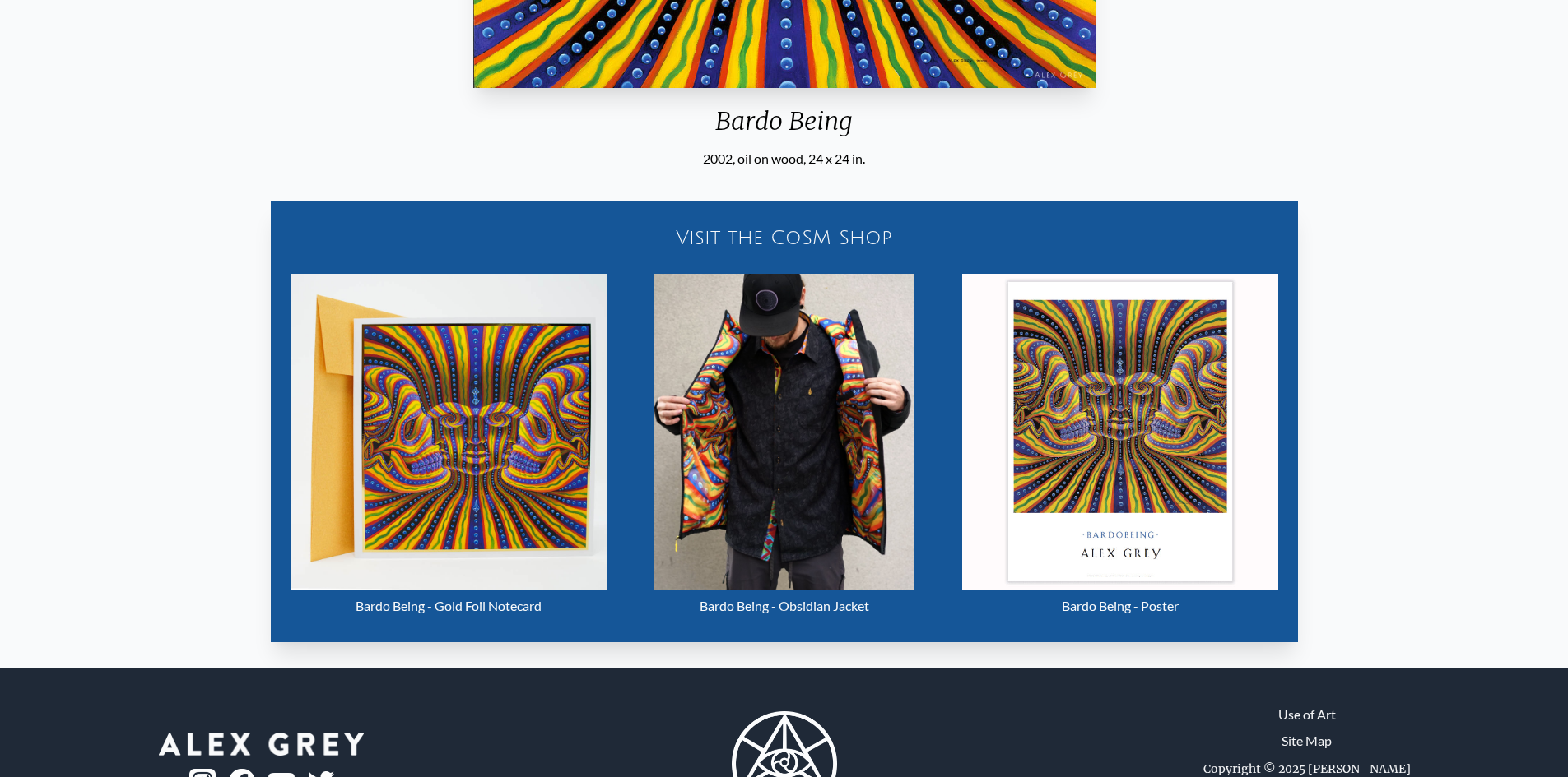
scroll to position [772, 0]
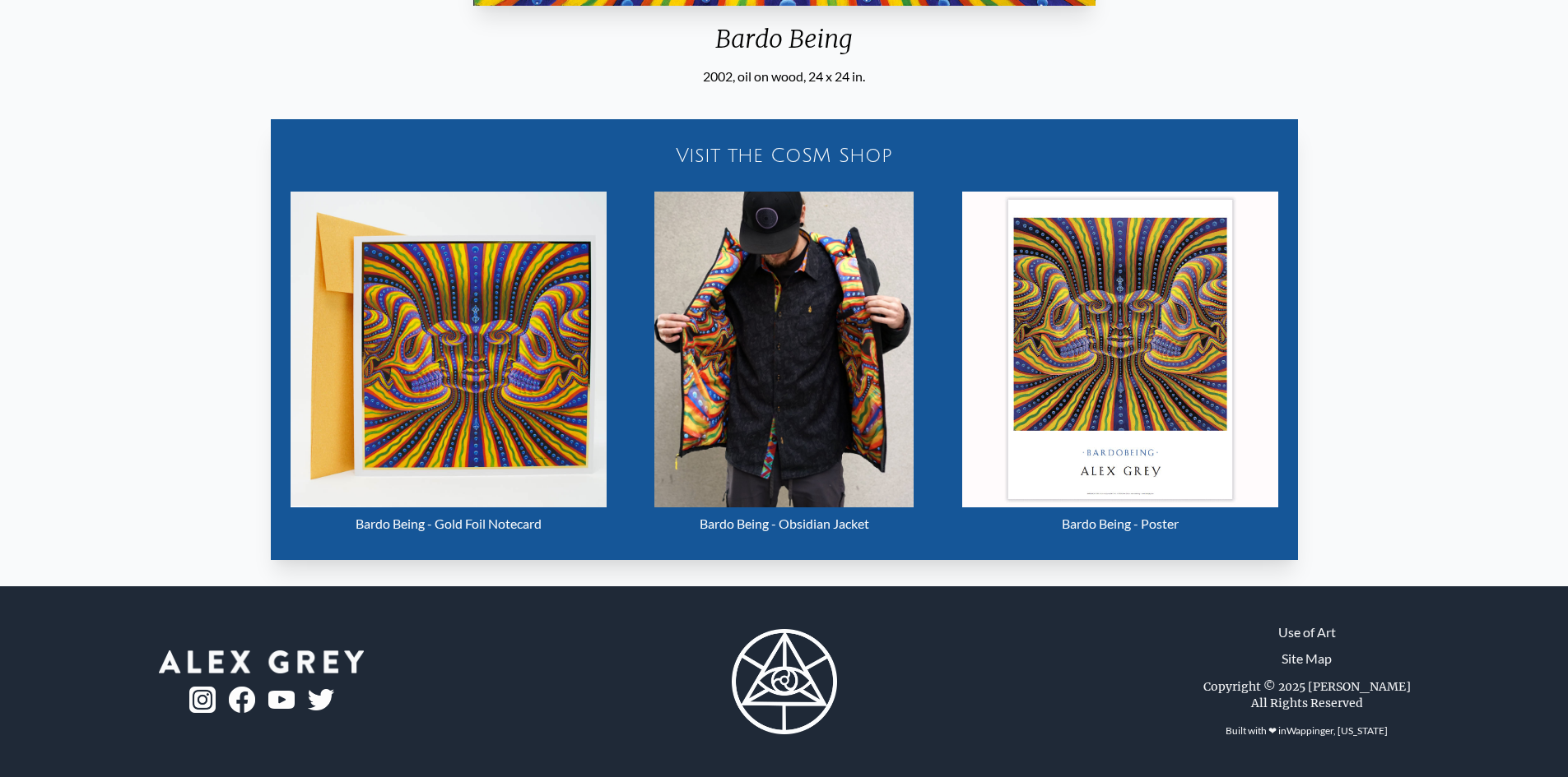
click at [785, 672] on img at bounding box center [784, 682] width 106 height 105
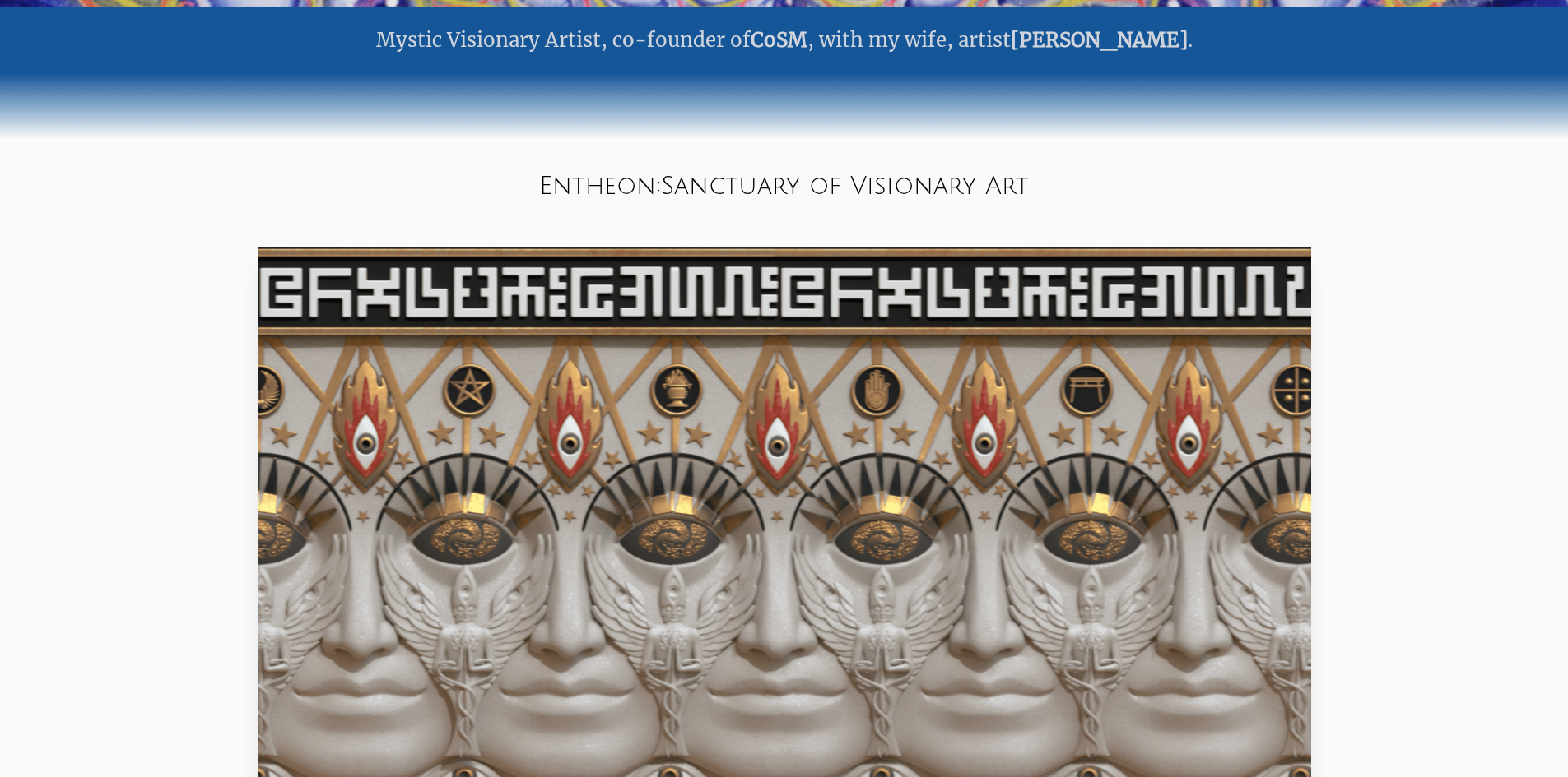
scroll to position [822, 0]
click at [891, 504] on video "Your browser does not support the video tag." at bounding box center [784, 543] width 1054 height 591
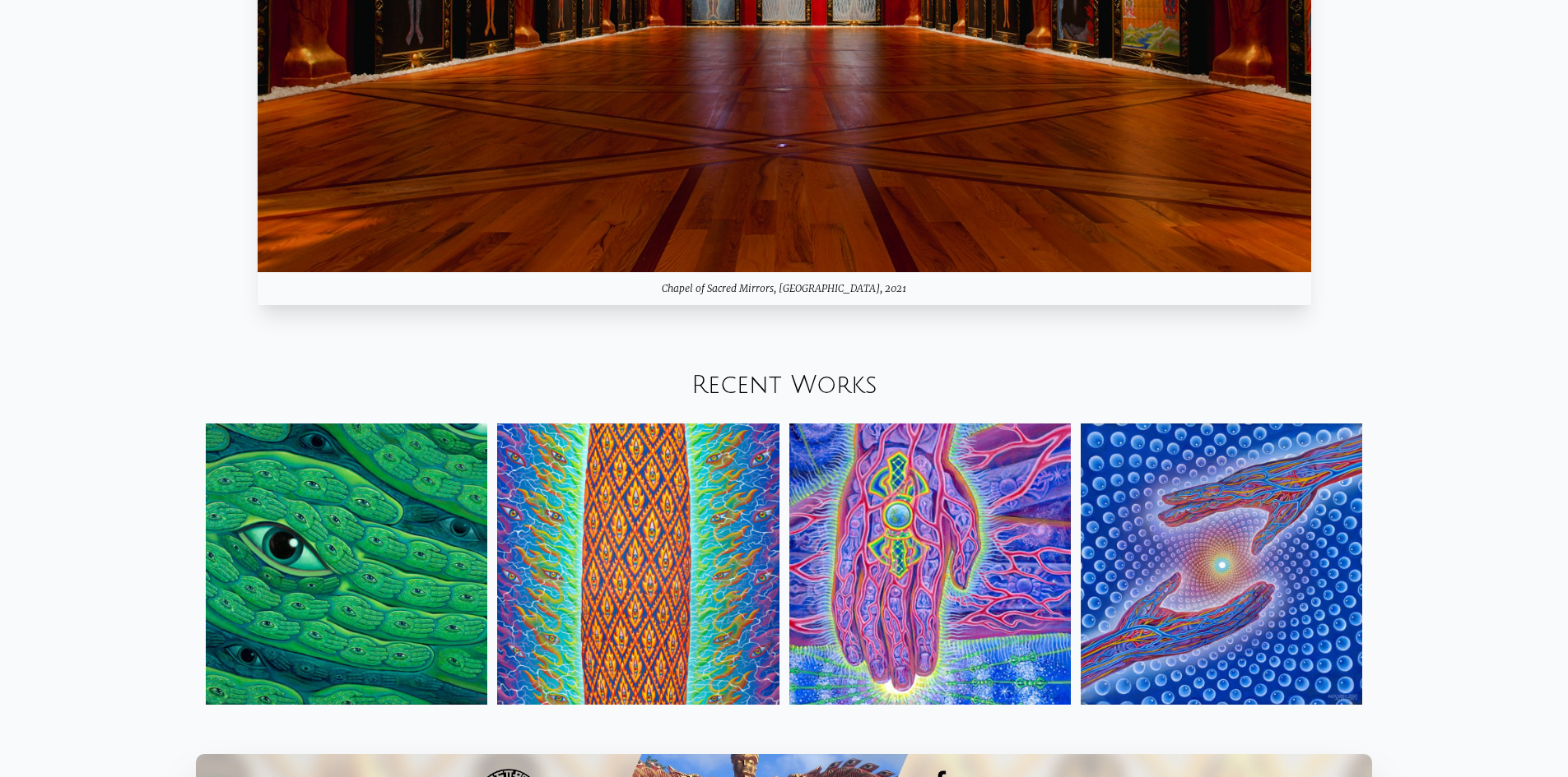
scroll to position [1727, 0]
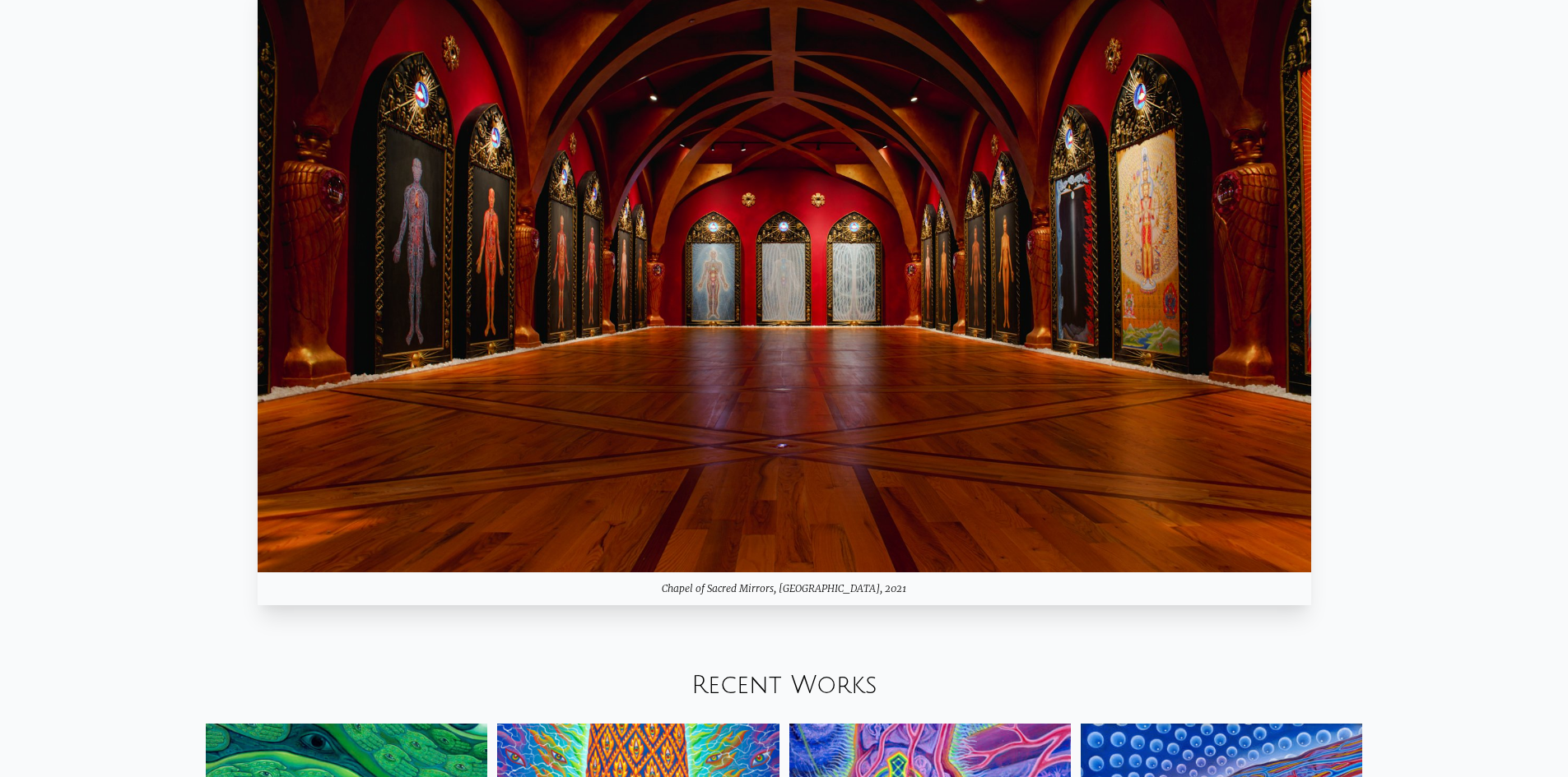
click at [957, 283] on img at bounding box center [784, 276] width 1054 height 592
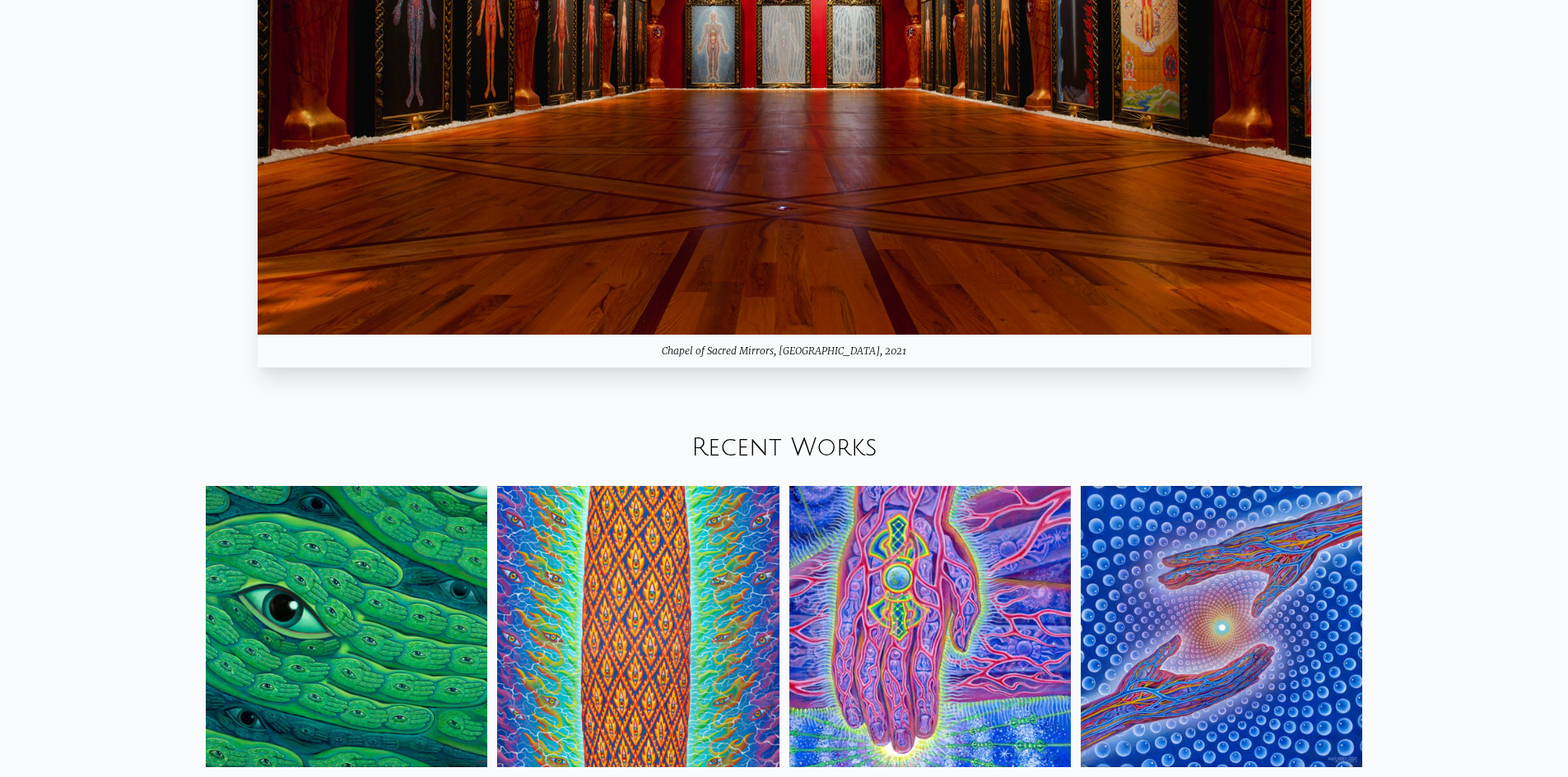
scroll to position [2024, 0]
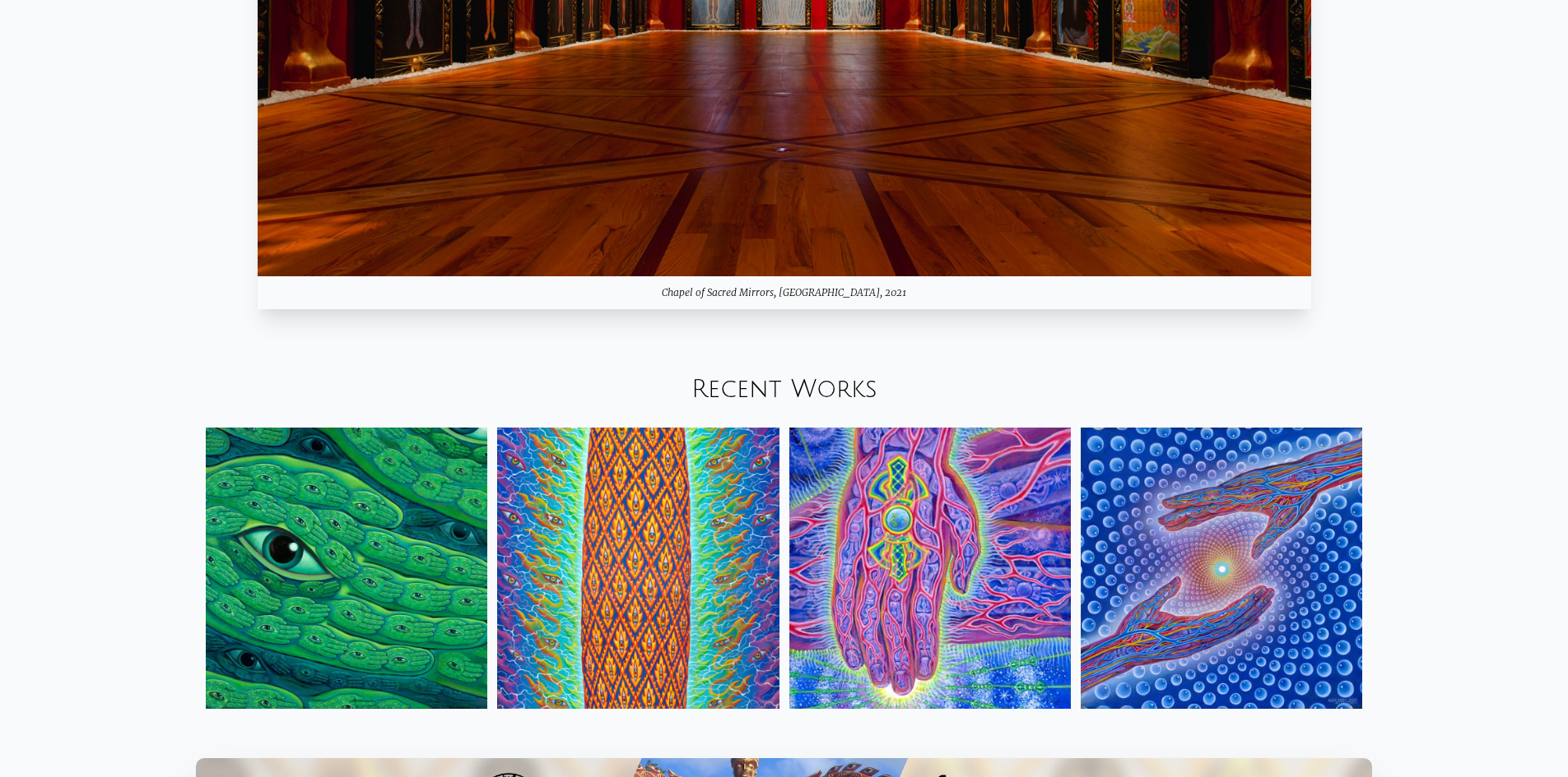
click at [343, 558] on img at bounding box center [346, 568] width 282 height 282
